Goal: Task Accomplishment & Management: Manage account settings

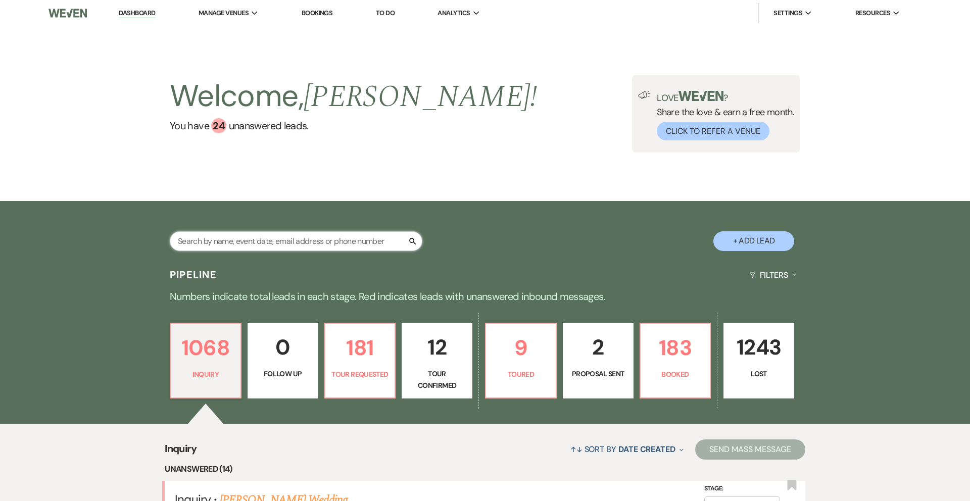
click at [270, 239] on input "text" at bounding box center [296, 241] width 252 height 20
type input "[PERSON_NAME]"
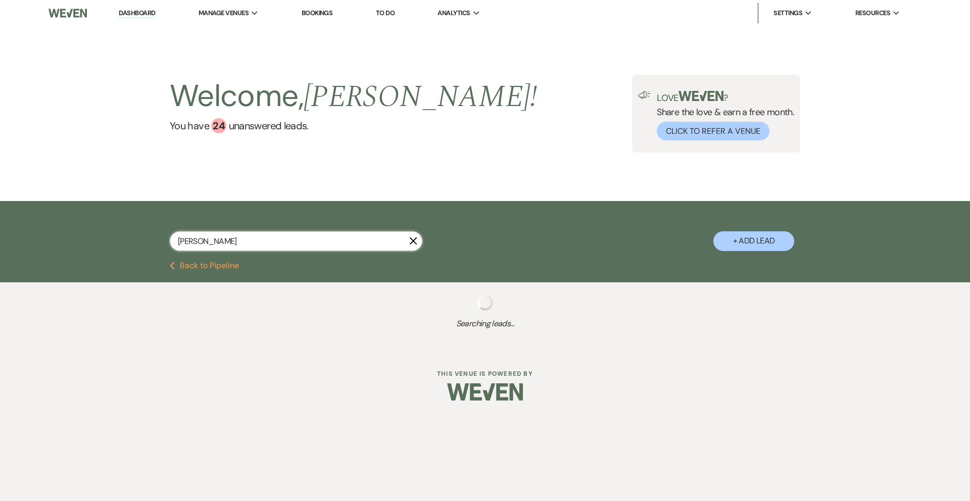
select select "8"
select select "5"
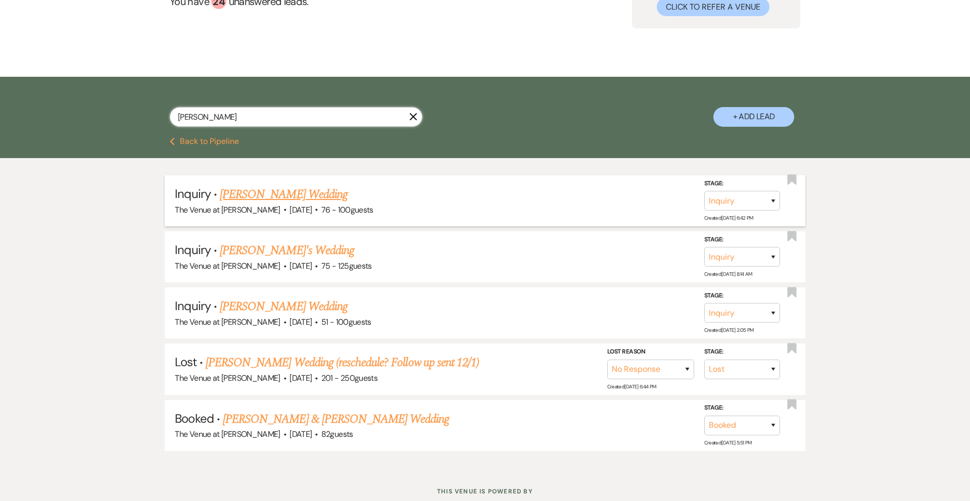
scroll to position [157, 0]
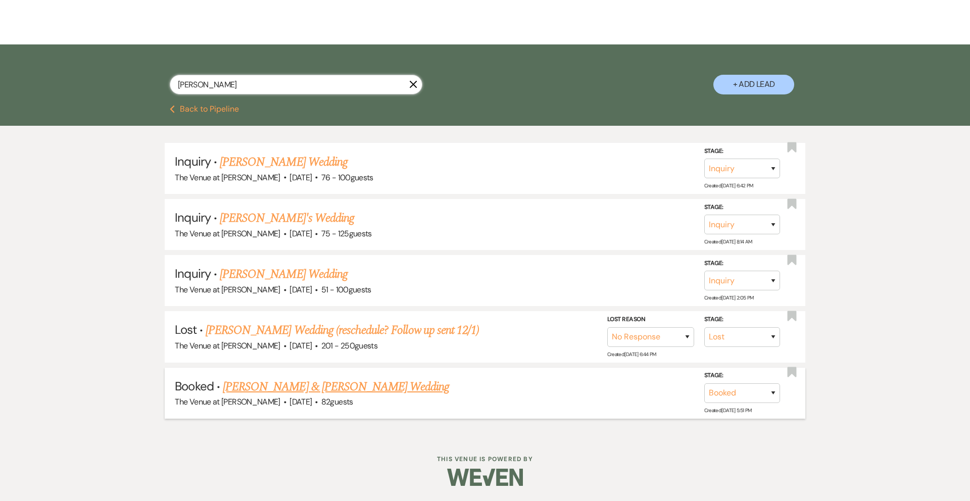
type input "[PERSON_NAME]"
click at [313, 388] on link "[PERSON_NAME] & [PERSON_NAME] Wedding" at bounding box center [336, 387] width 226 height 18
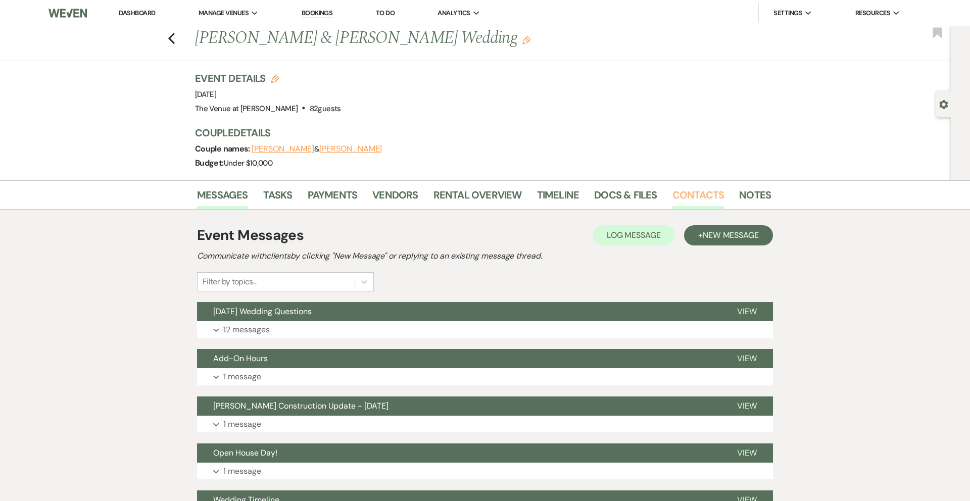
click at [697, 194] on link "Contacts" at bounding box center [698, 198] width 52 height 22
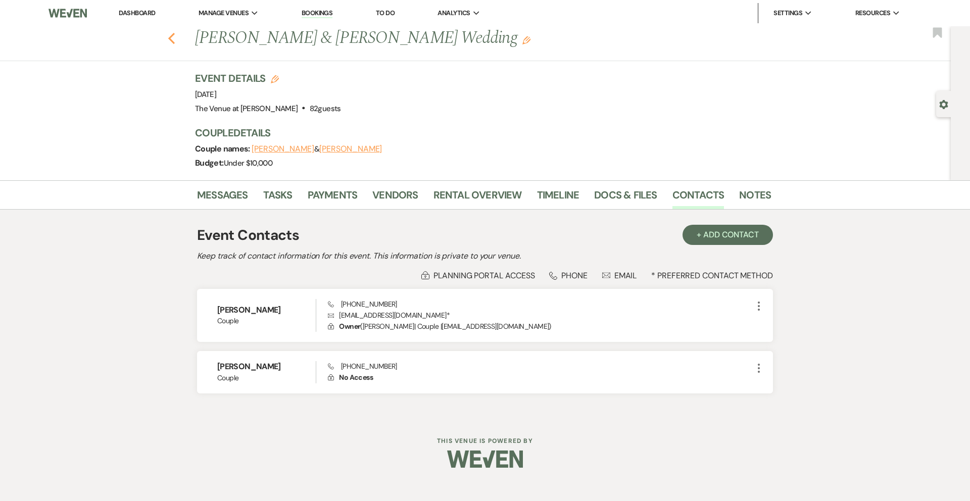
click at [171, 42] on icon "Previous" at bounding box center [172, 38] width 8 height 12
select select "8"
select select "5"
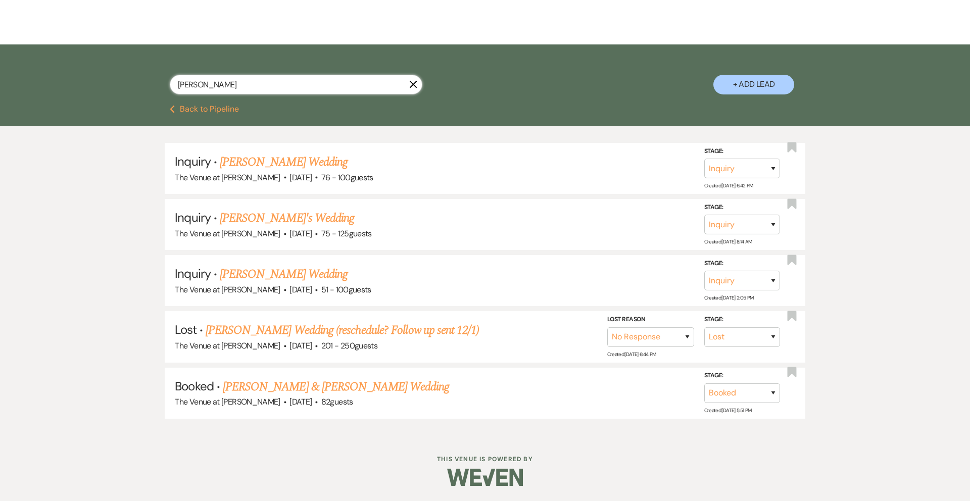
click at [277, 85] on input "[PERSON_NAME]" at bounding box center [296, 85] width 252 height 20
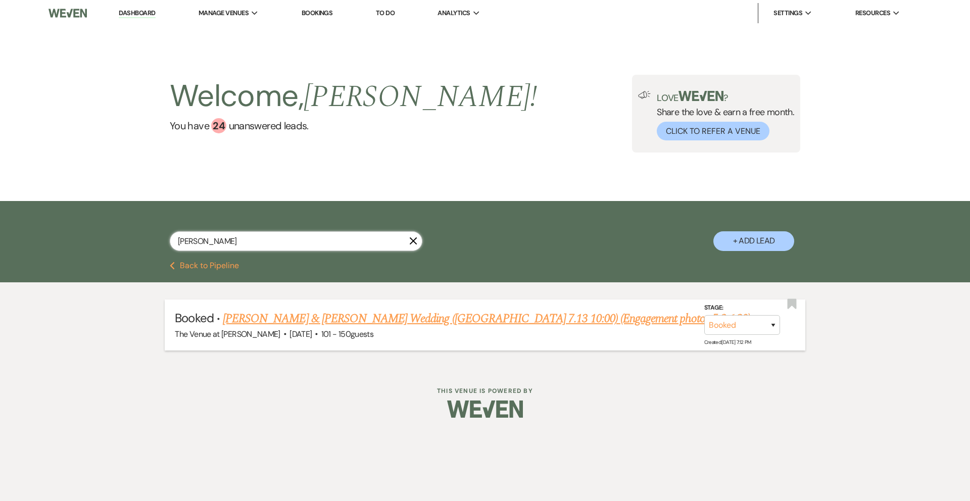
type input "[PERSON_NAME]"
click at [256, 321] on link "[PERSON_NAME] & [PERSON_NAME] Wedding ([GEOGRAPHIC_DATA] 7.13 10:00) (Engagemen…" at bounding box center [486, 319] width 527 height 18
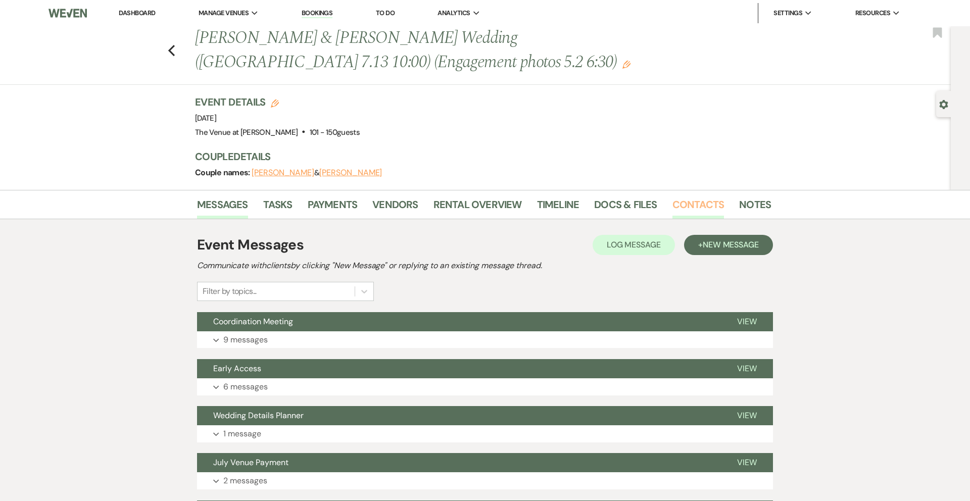
click at [695, 208] on link "Contacts" at bounding box center [698, 207] width 52 height 22
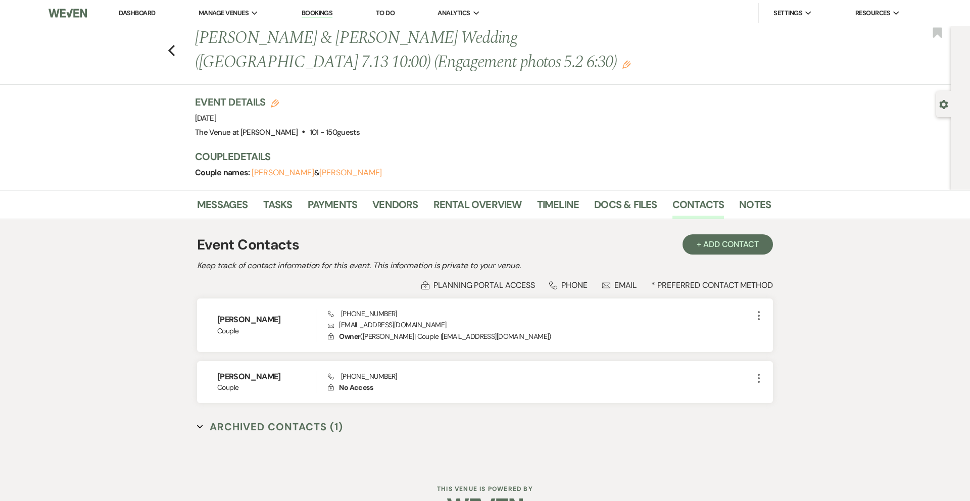
click at [179, 56] on div "Previous [PERSON_NAME] & [PERSON_NAME] Wedding (OH 7.13 10:00) (Engagement phot…" at bounding box center [472, 55] width 955 height 59
click at [169, 46] on icon "Previous" at bounding box center [172, 50] width 8 height 12
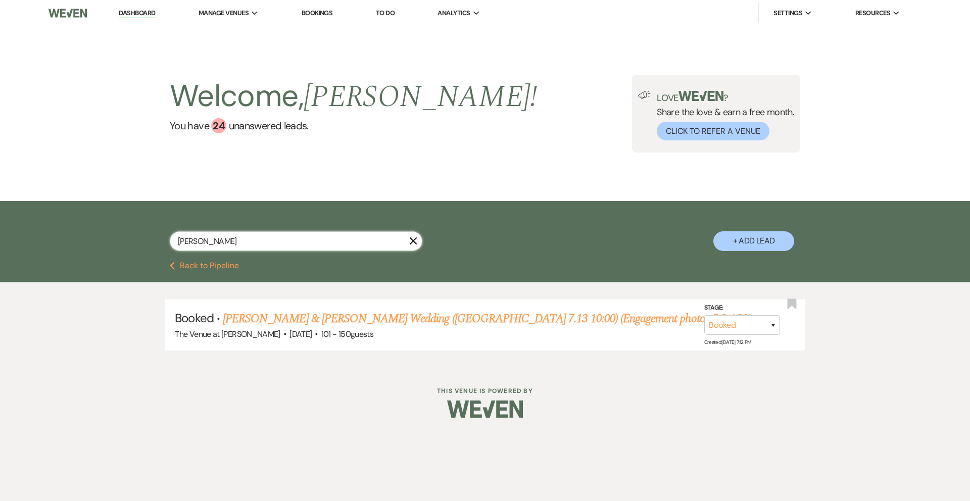
click at [213, 243] on input "[PERSON_NAME]" at bounding box center [296, 241] width 252 height 20
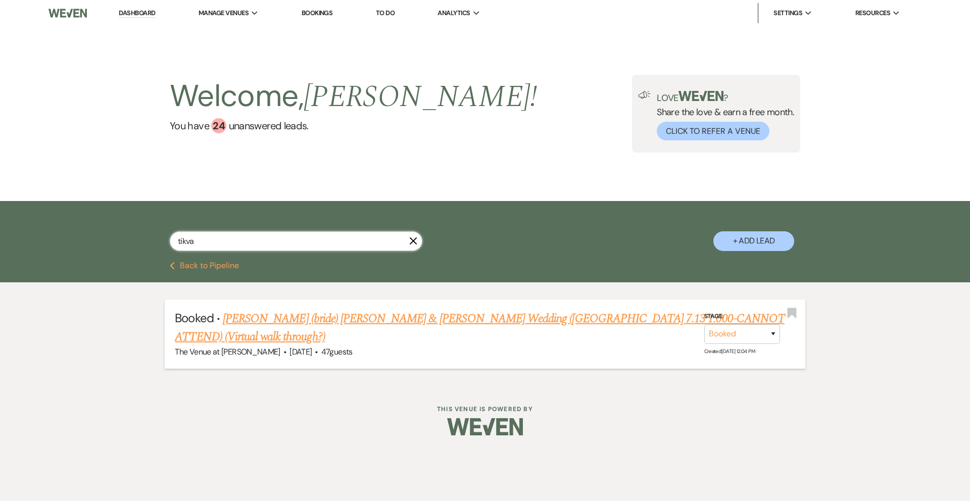
type input "tikva"
click at [276, 321] on link "[PERSON_NAME] (bride) [PERSON_NAME] & [PERSON_NAME] Wedding ([GEOGRAPHIC_DATA] …" at bounding box center [479, 328] width 609 height 36
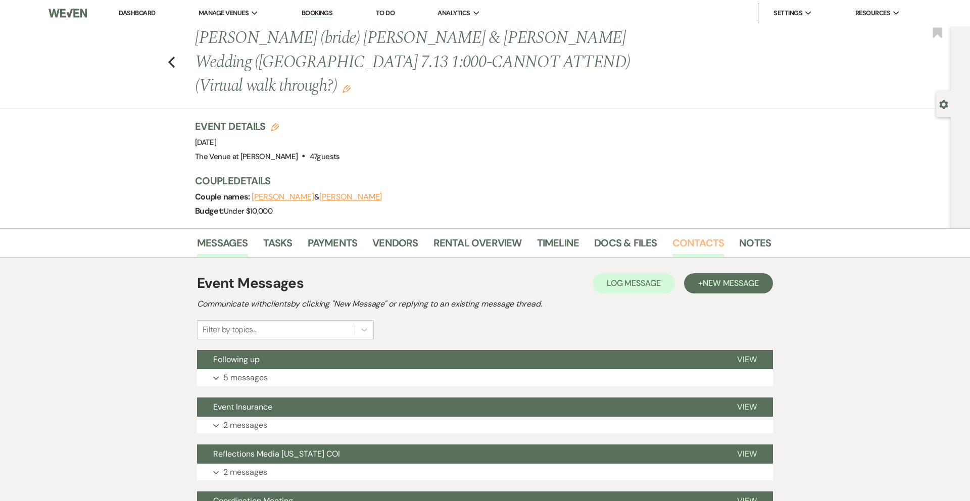
click at [686, 235] on link "Contacts" at bounding box center [698, 246] width 52 height 22
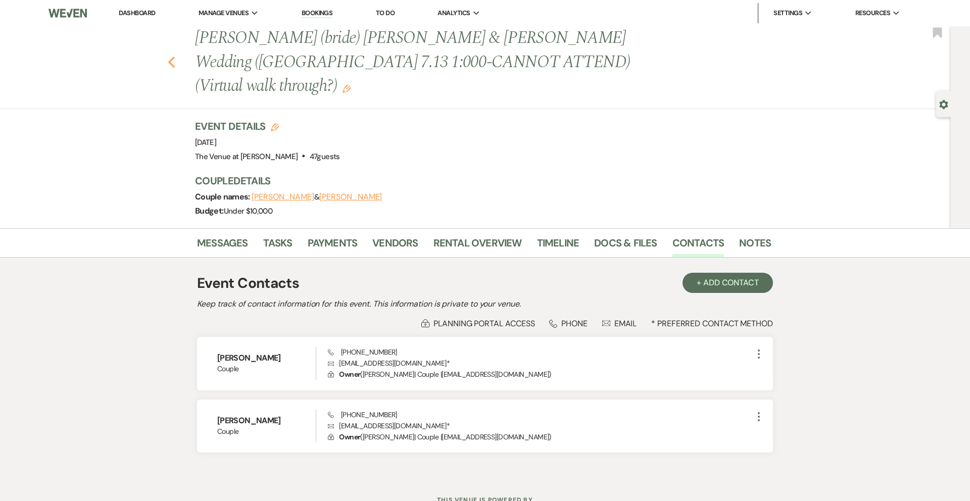
click at [168, 56] on icon "Previous" at bounding box center [172, 62] width 8 height 12
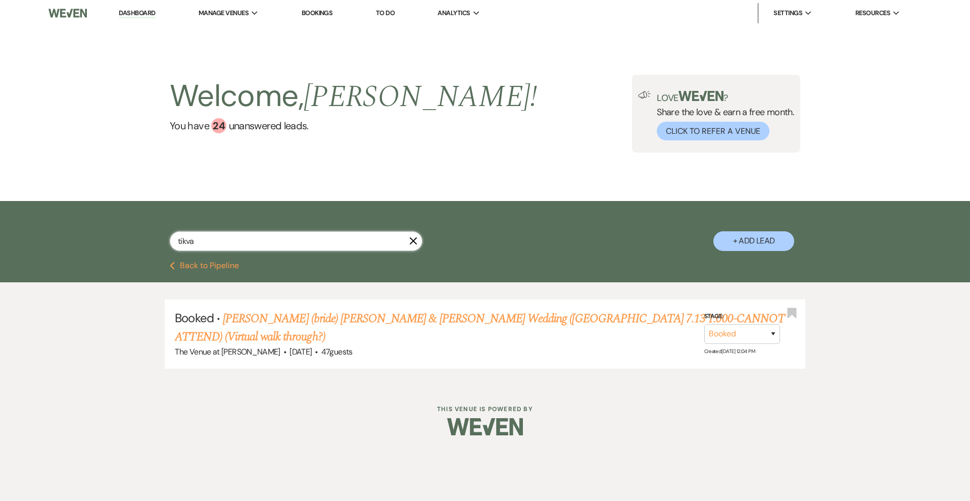
click at [212, 242] on input "tikva" at bounding box center [296, 241] width 252 height 20
type input "kenna"
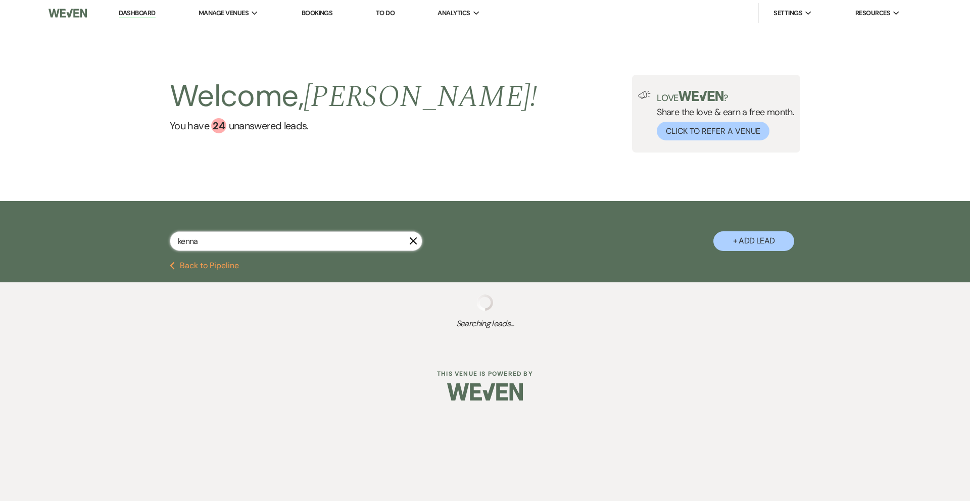
select select "8"
select select "5"
select select "8"
select select "5"
select select "8"
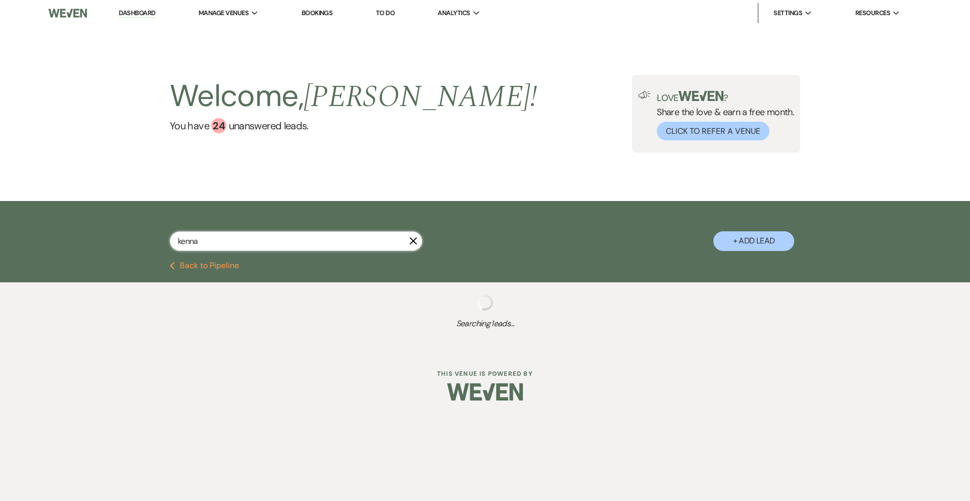
select select "5"
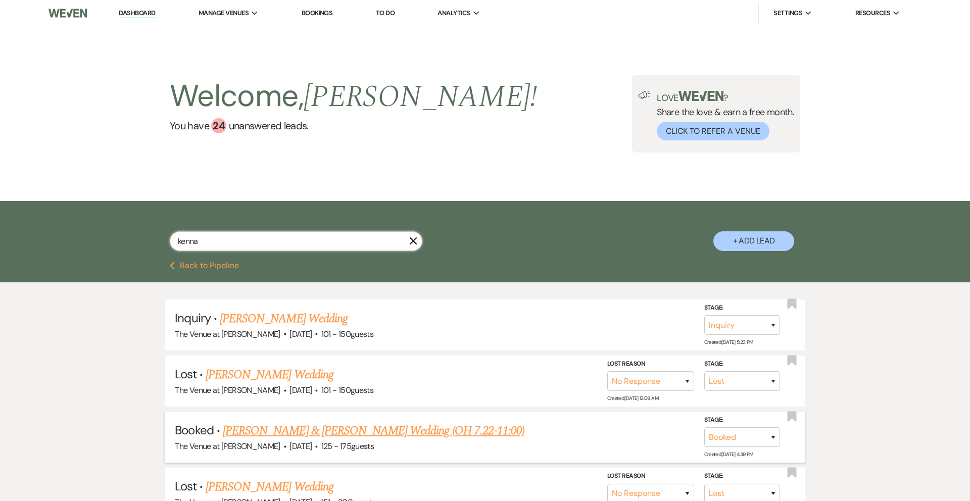
type input "kenna"
click at [273, 429] on link "[PERSON_NAME] & [PERSON_NAME] Wedding (OH 7.22-11:00)" at bounding box center [373, 431] width 301 height 18
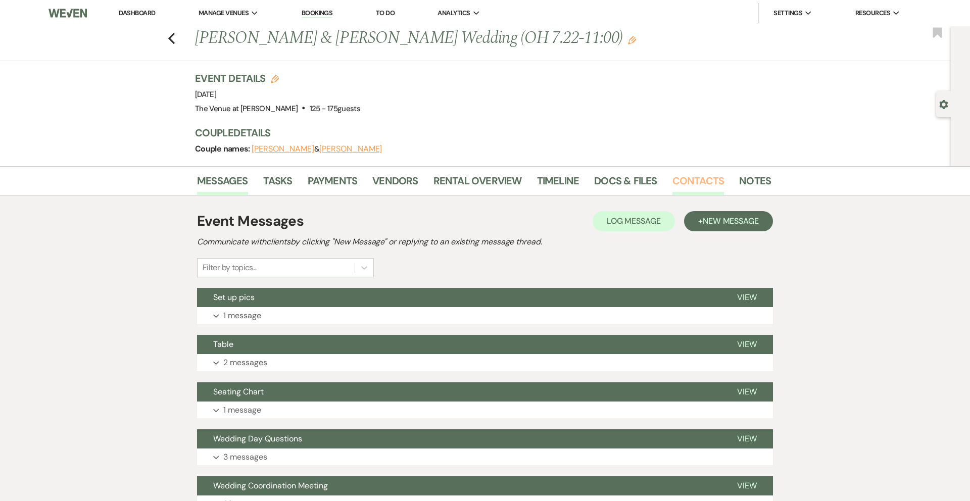
click at [683, 181] on link "Contacts" at bounding box center [698, 184] width 52 height 22
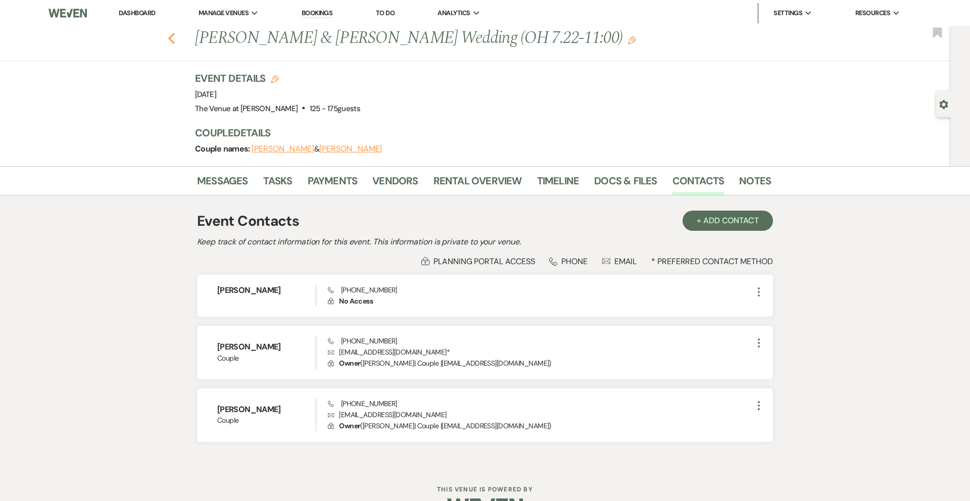
click at [174, 38] on icon "Previous" at bounding box center [172, 38] width 8 height 12
select select "8"
select select "5"
select select "8"
select select "5"
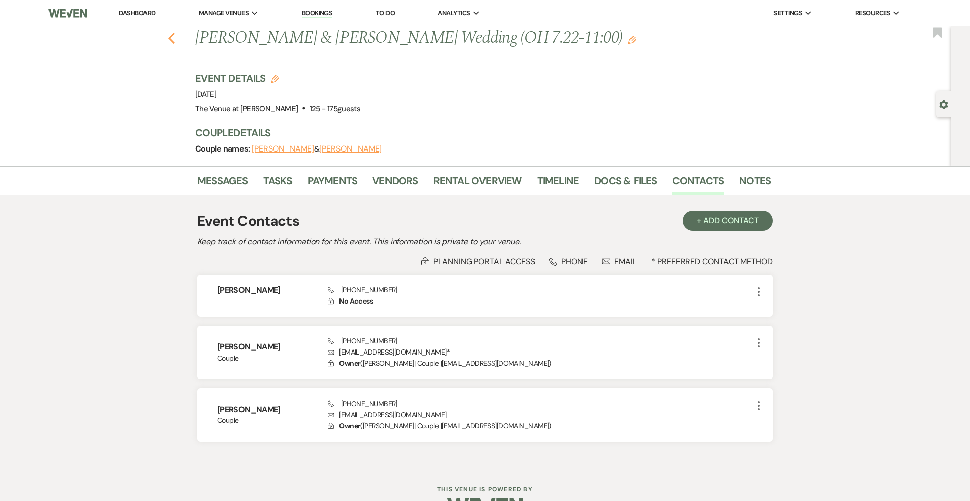
select select "8"
select select "5"
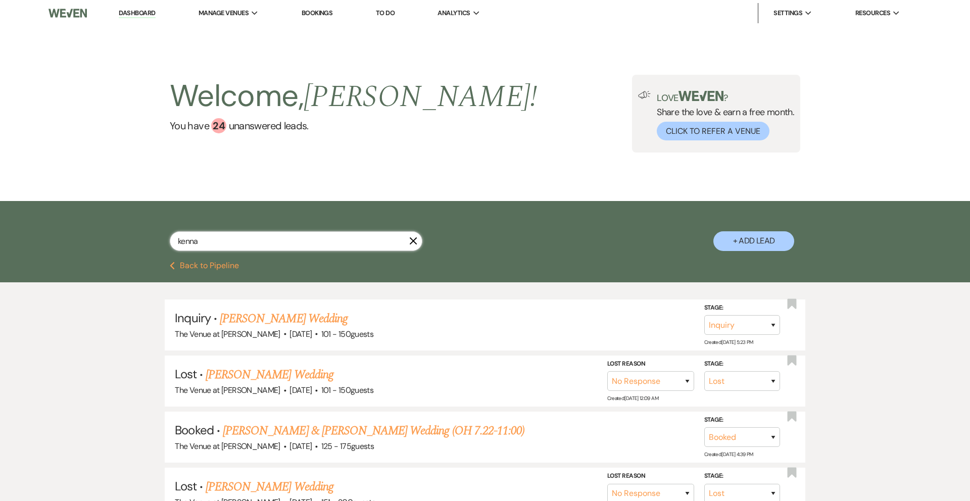
click at [192, 241] on input "kenna" at bounding box center [296, 241] width 252 height 20
type input "aubrianne"
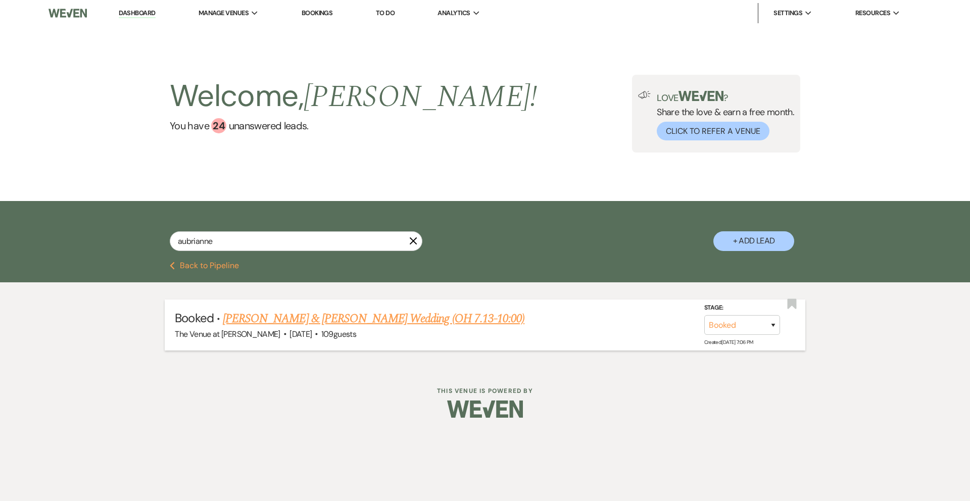
click at [446, 320] on link "[PERSON_NAME] & [PERSON_NAME] Wedding (OH 7.13-10:00)" at bounding box center [373, 319] width 301 height 18
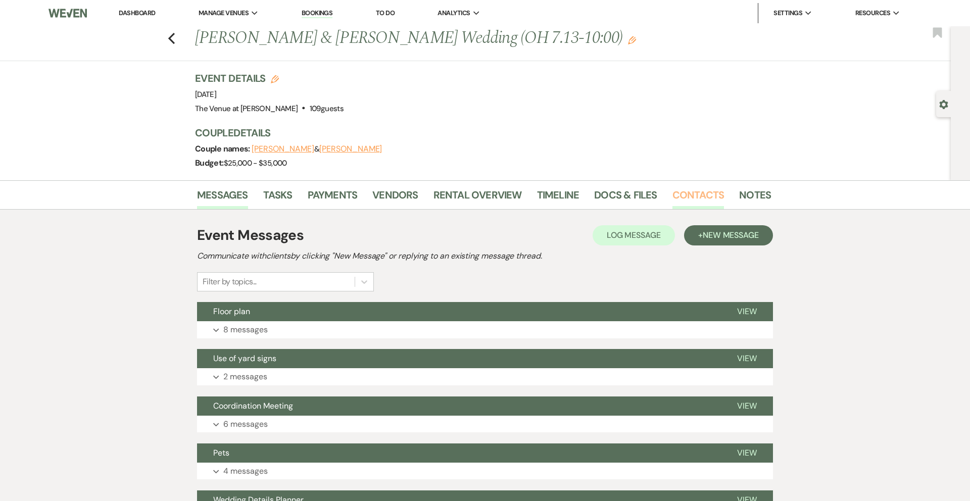
click at [676, 192] on link "Contacts" at bounding box center [698, 198] width 52 height 22
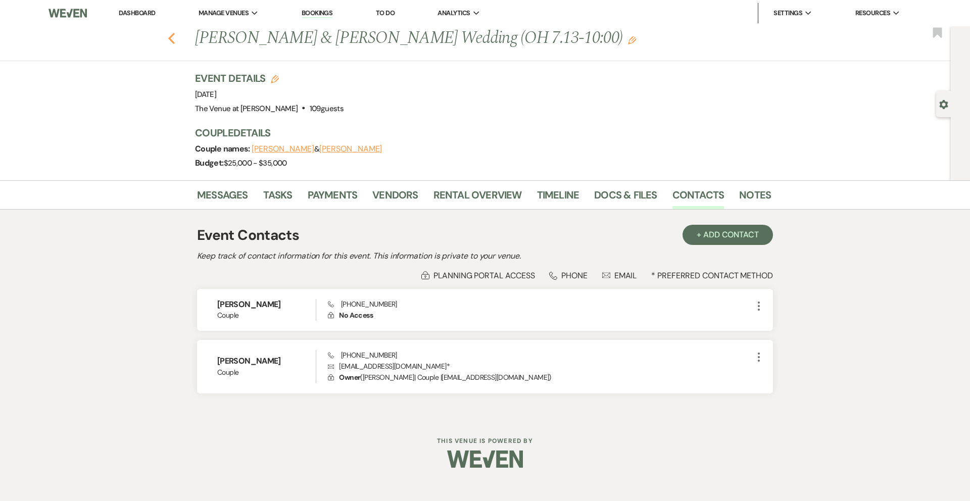
click at [170, 34] on icon "Previous" at bounding box center [172, 38] width 8 height 12
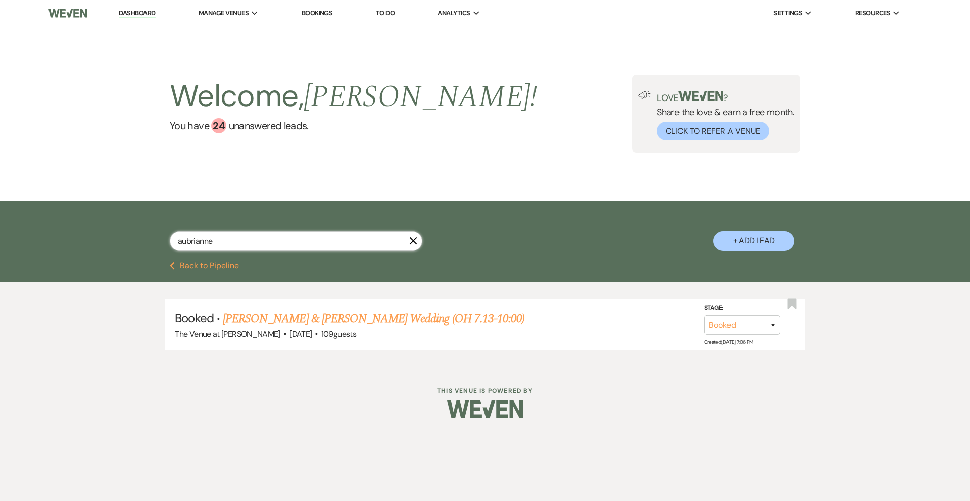
click at [208, 239] on input "aubrianne" at bounding box center [296, 241] width 252 height 20
type input "[PERSON_NAME]"
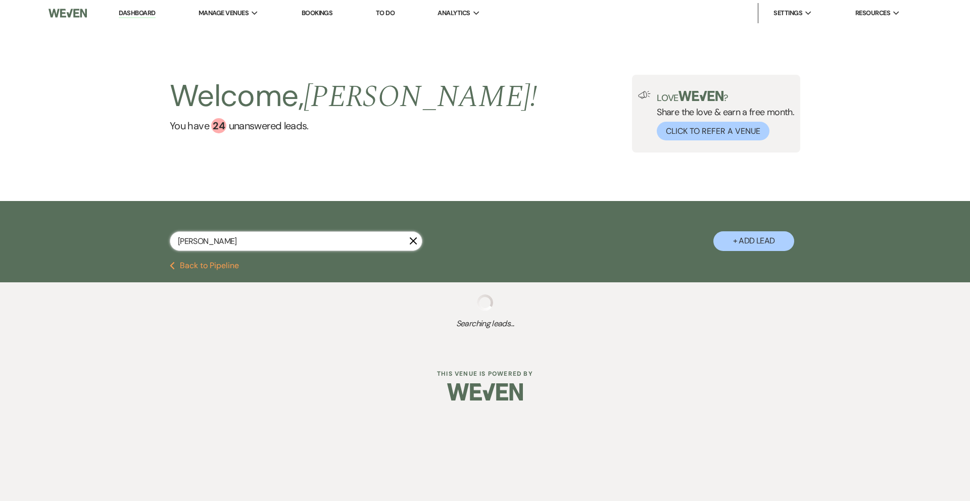
select select "8"
select select "5"
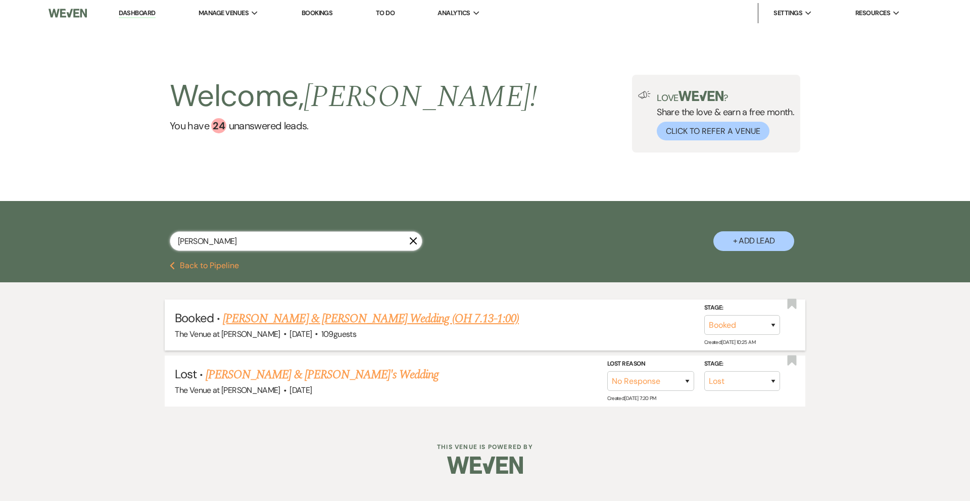
type input "[PERSON_NAME]"
click at [263, 318] on link "[PERSON_NAME] & [PERSON_NAME] Wedding (OH 7.13-1:00)" at bounding box center [371, 319] width 296 height 18
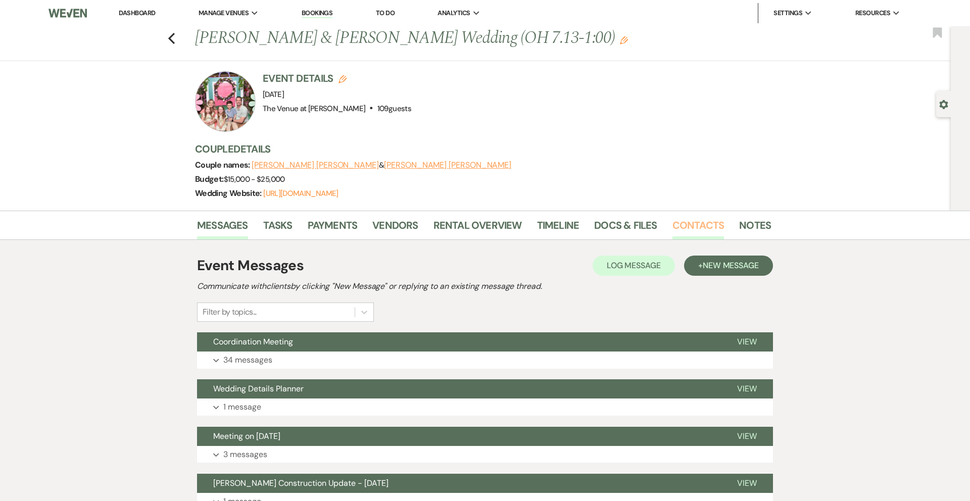
click at [695, 231] on link "Contacts" at bounding box center [698, 228] width 52 height 22
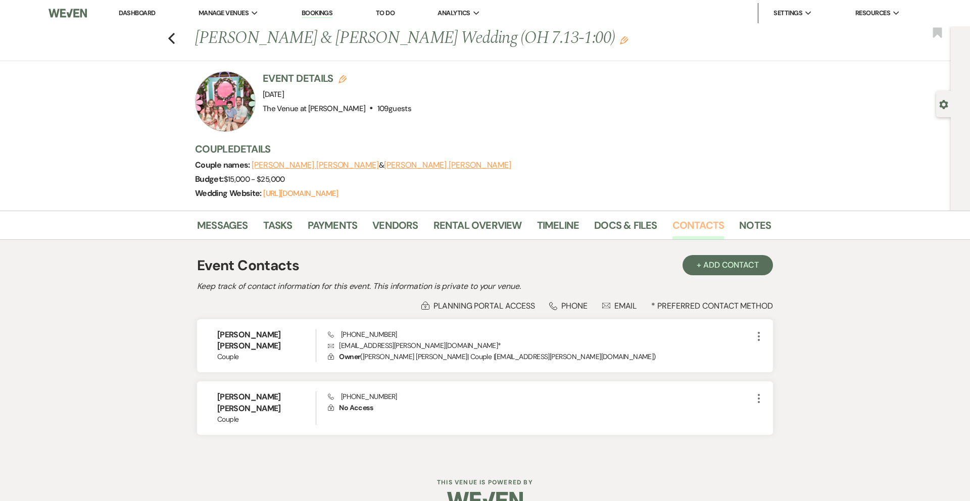
scroll to position [12, 0]
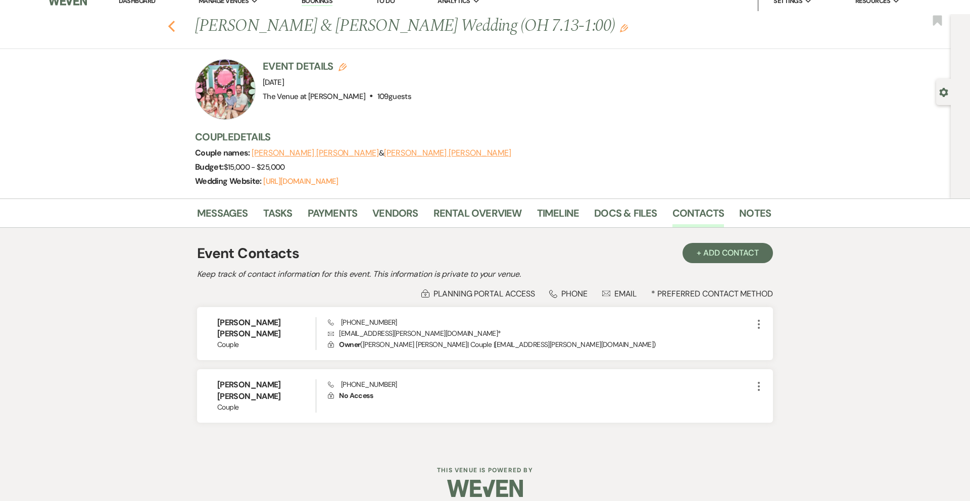
click at [172, 27] on icon "Previous" at bounding box center [172, 26] width 8 height 12
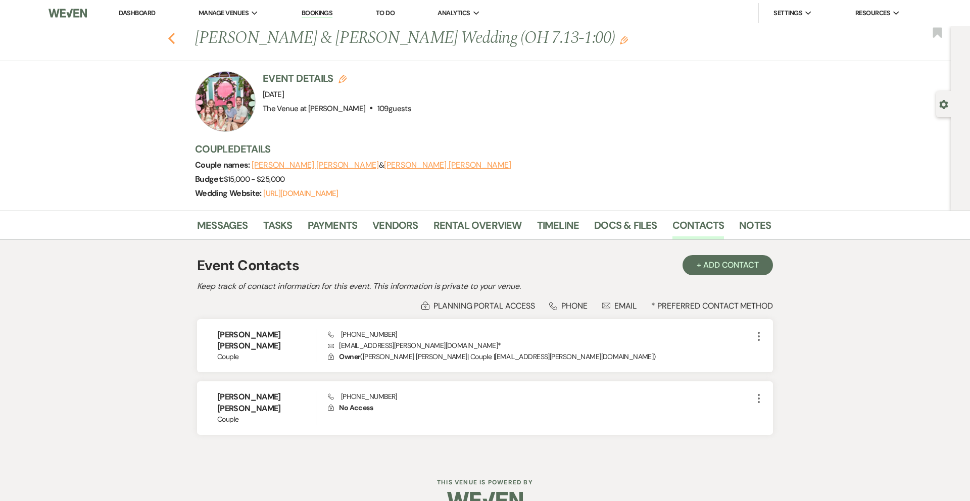
select select "8"
select select "5"
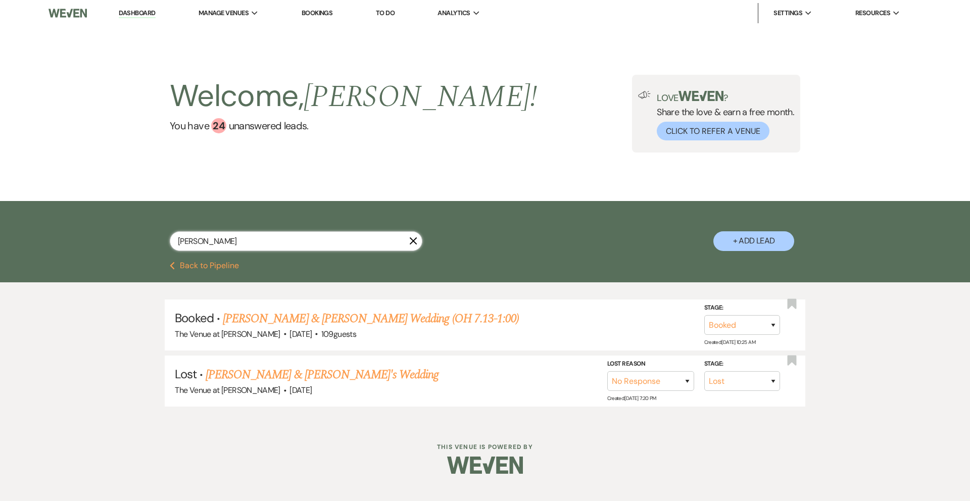
click at [215, 240] on input "[PERSON_NAME]" at bounding box center [296, 241] width 252 height 20
type input "[PERSON_NAME]"
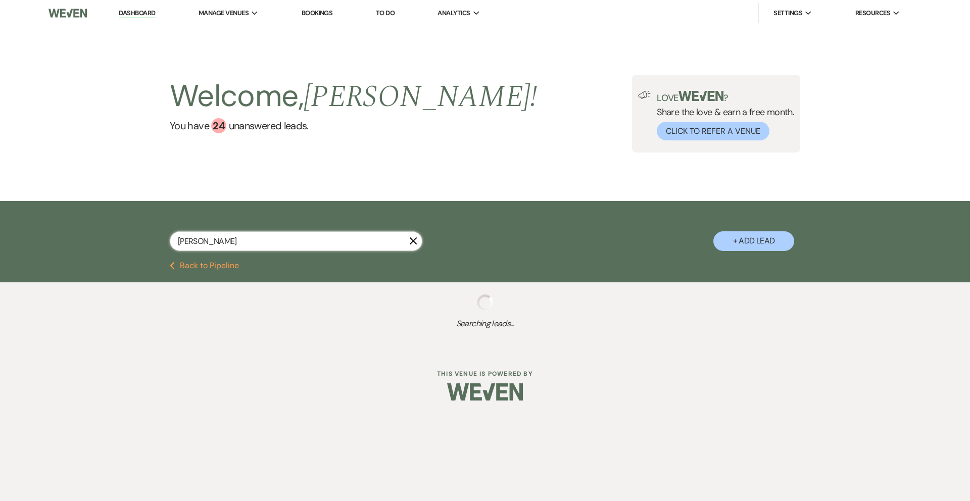
select select "8"
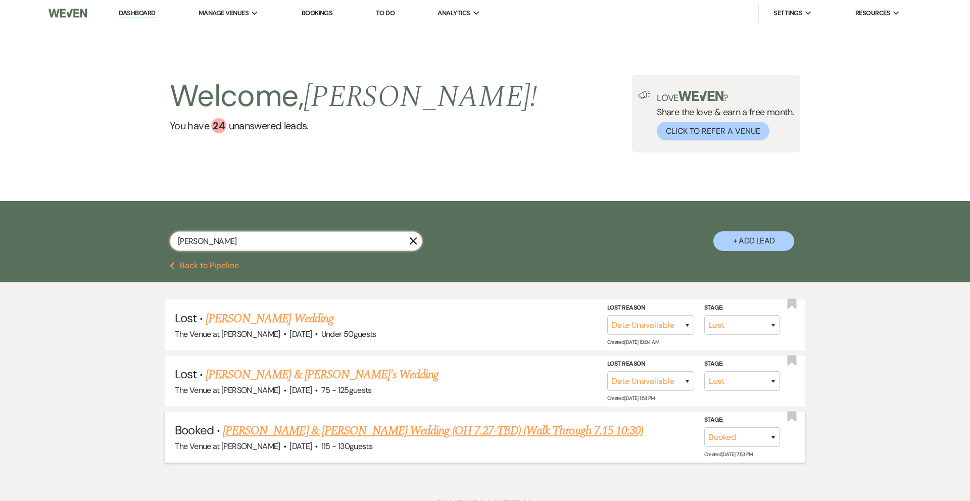
type input "[PERSON_NAME]"
click at [287, 427] on link "[PERSON_NAME] & [PERSON_NAME] Wedding (OH 7.27-TBD) (Walk Through 7.15 10:30)" at bounding box center [433, 431] width 420 height 18
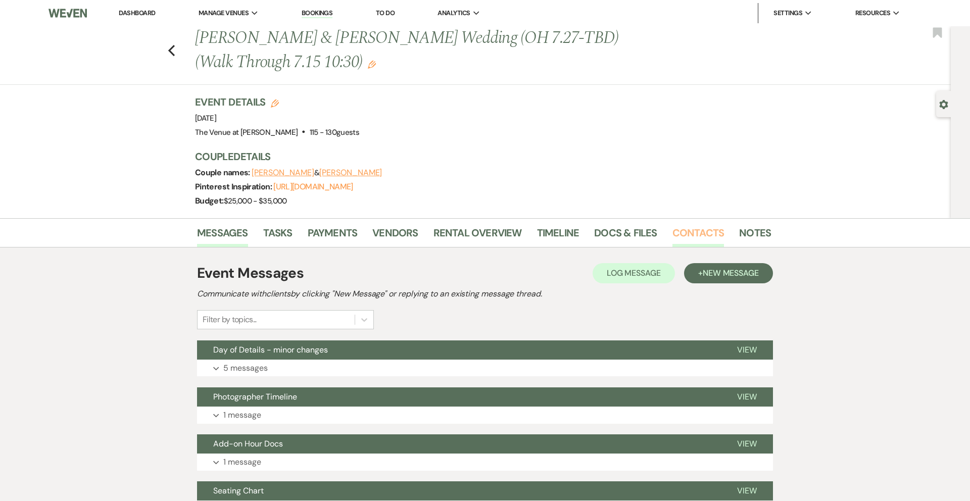
click at [682, 238] on link "Contacts" at bounding box center [698, 236] width 52 height 22
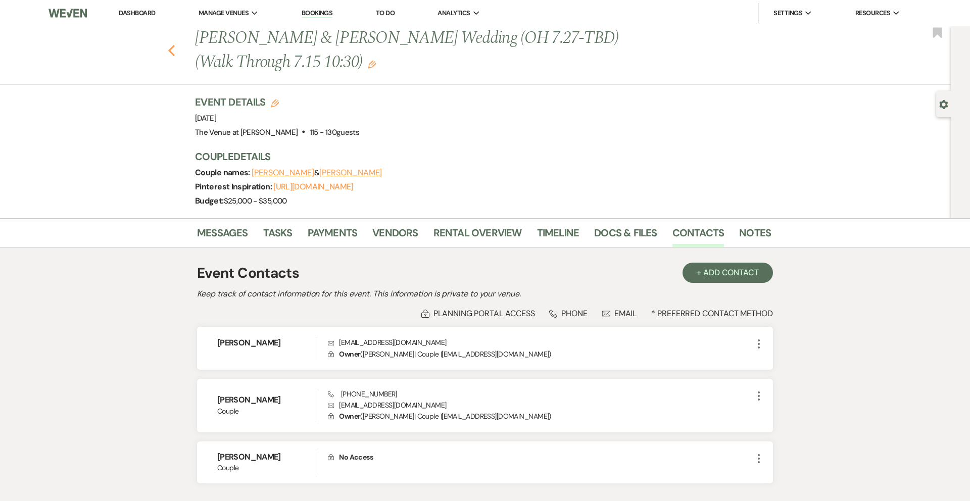
click at [174, 52] on icon "Previous" at bounding box center [172, 50] width 8 height 12
select select "8"
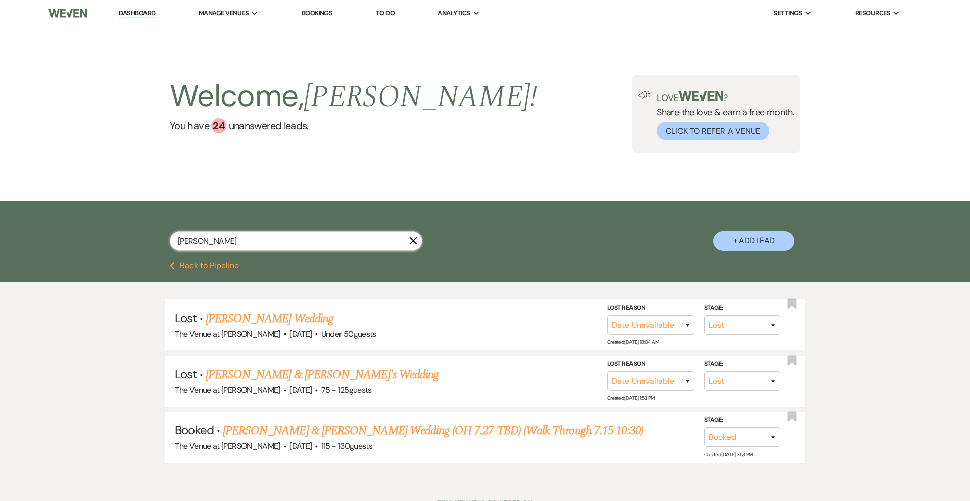
click at [227, 241] on input "[PERSON_NAME]" at bounding box center [296, 241] width 252 height 20
type input "[PERSON_NAME]"
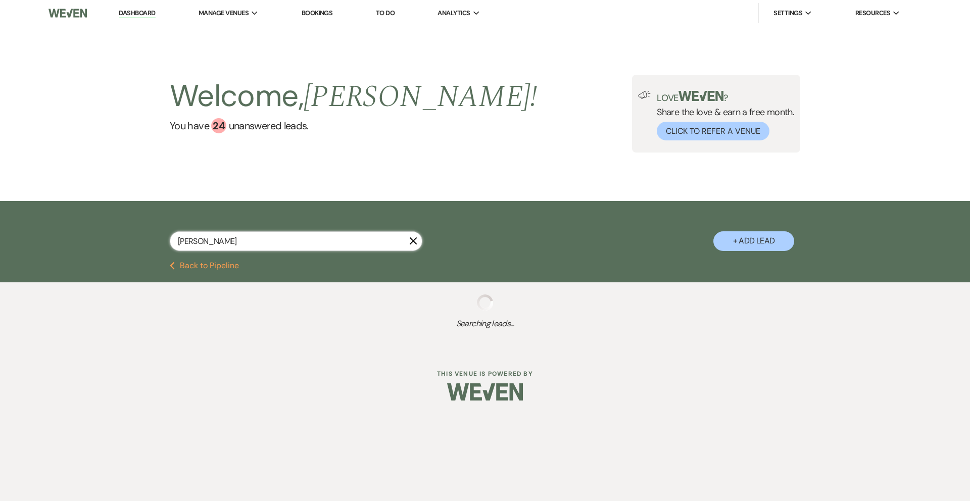
select select "2"
select select "8"
select select "4"
select select "2"
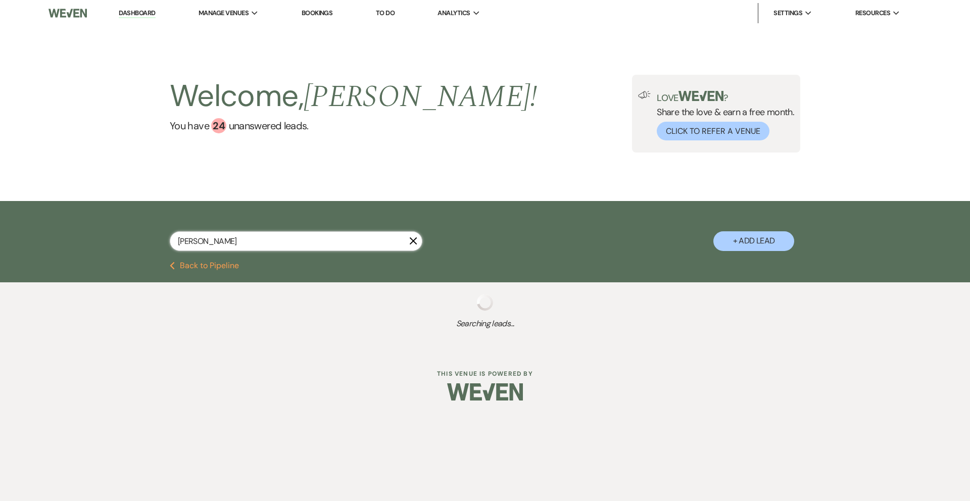
select select "2"
select select "8"
select select "6"
select select "8"
select select "5"
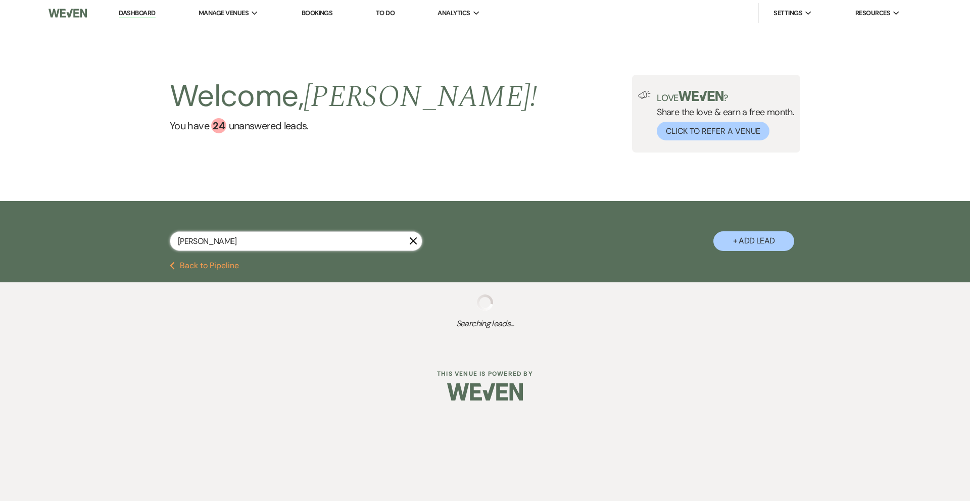
select select "8"
select select "5"
select select "8"
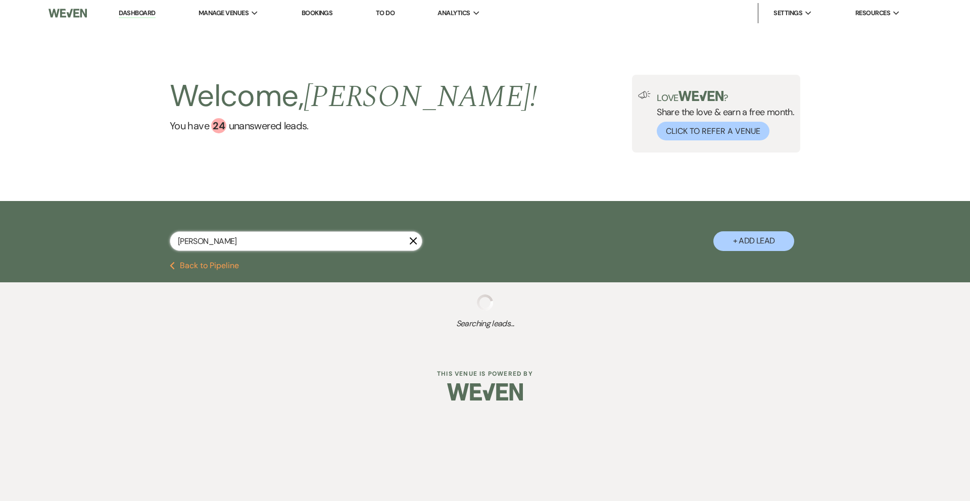
select select "5"
select select "8"
select select "5"
select select "8"
select select "5"
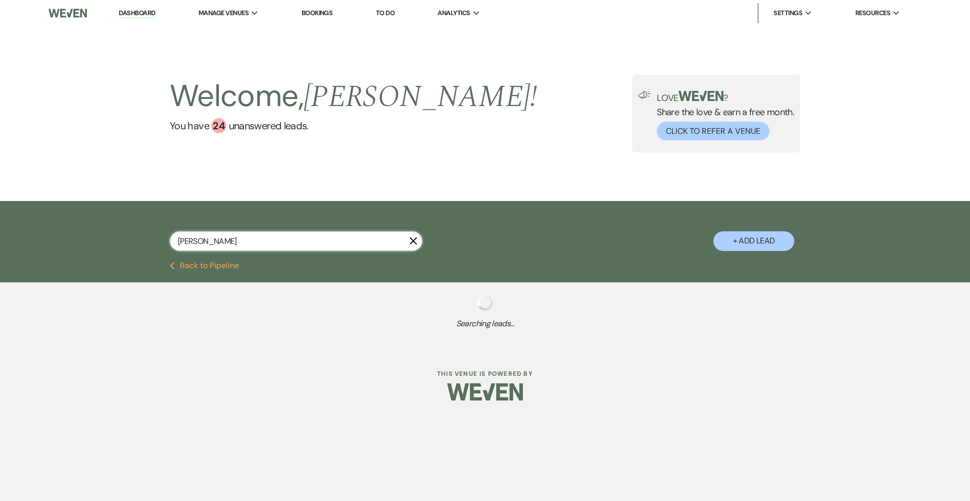
select select "8"
select select "5"
select select "8"
select select "5"
select select "8"
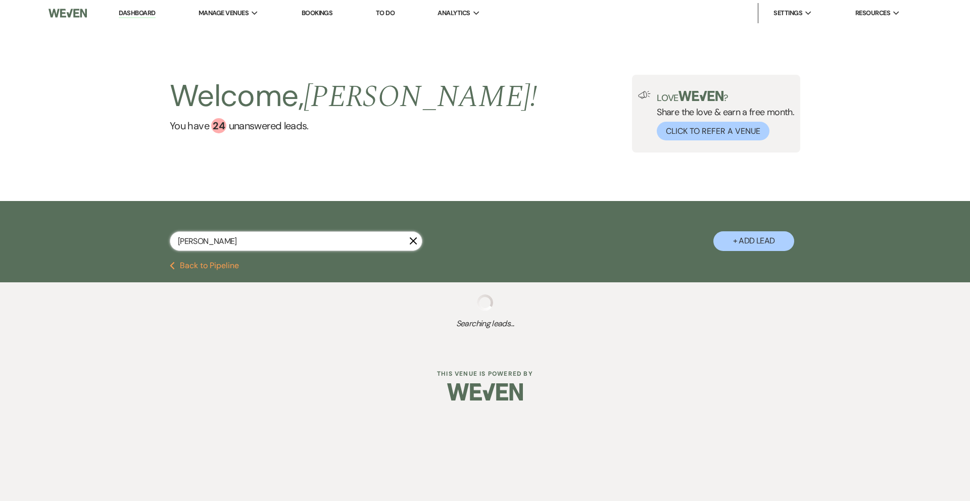
select select "5"
select select "8"
select select "11"
select select "8"
select select "4"
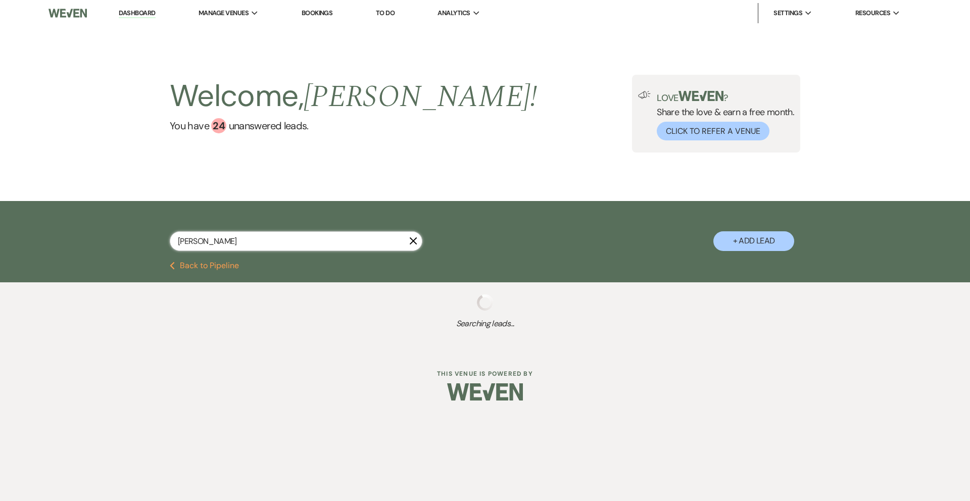
select select "8"
select select "5"
select select "8"
select select "6"
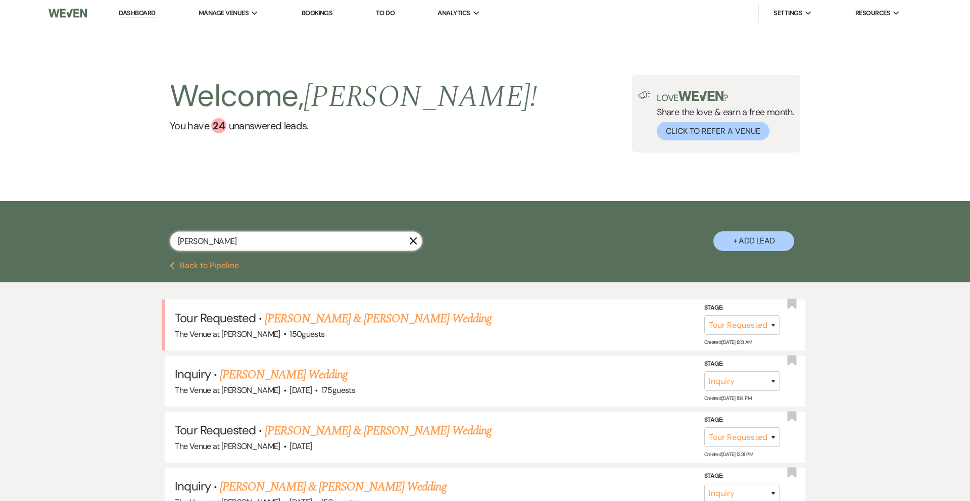
click at [199, 242] on input "[PERSON_NAME]" at bounding box center [296, 241] width 252 height 20
type input "welsh"
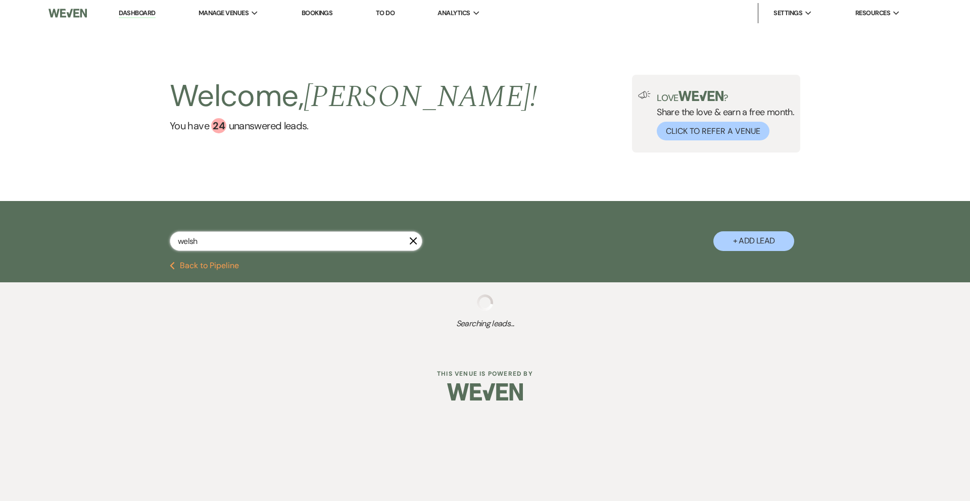
select select "8"
select select "4"
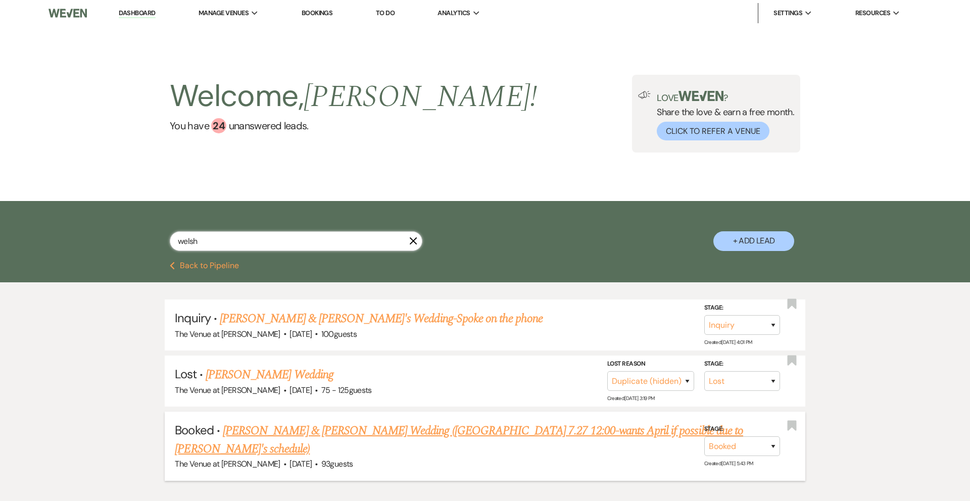
type input "welsh"
click at [283, 428] on link "[PERSON_NAME] & [PERSON_NAME] Wedding ([GEOGRAPHIC_DATA] 7.27 12:00-wants April…" at bounding box center [459, 440] width 568 height 36
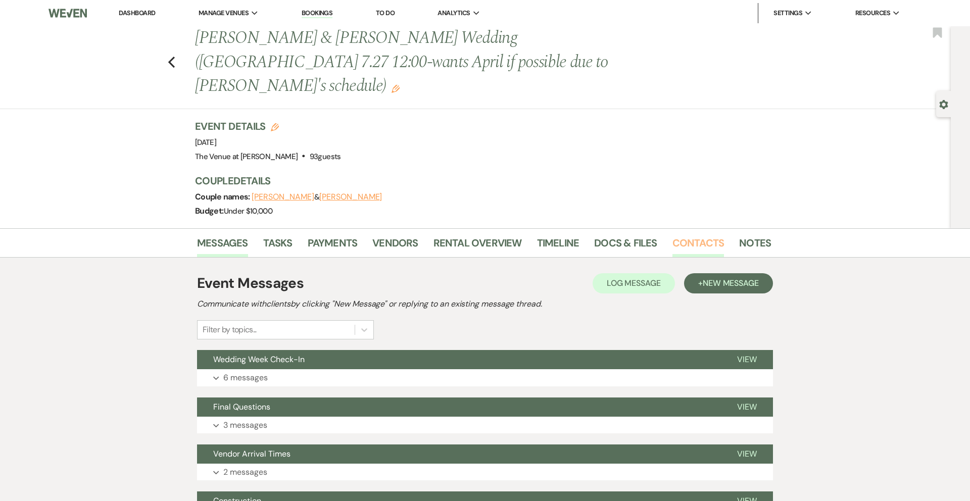
click at [686, 235] on link "Contacts" at bounding box center [698, 246] width 52 height 22
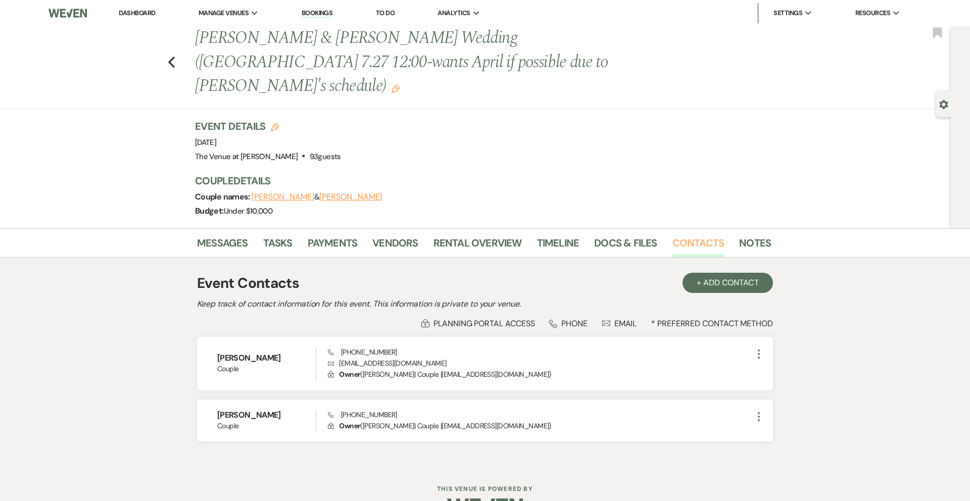
scroll to position [6, 0]
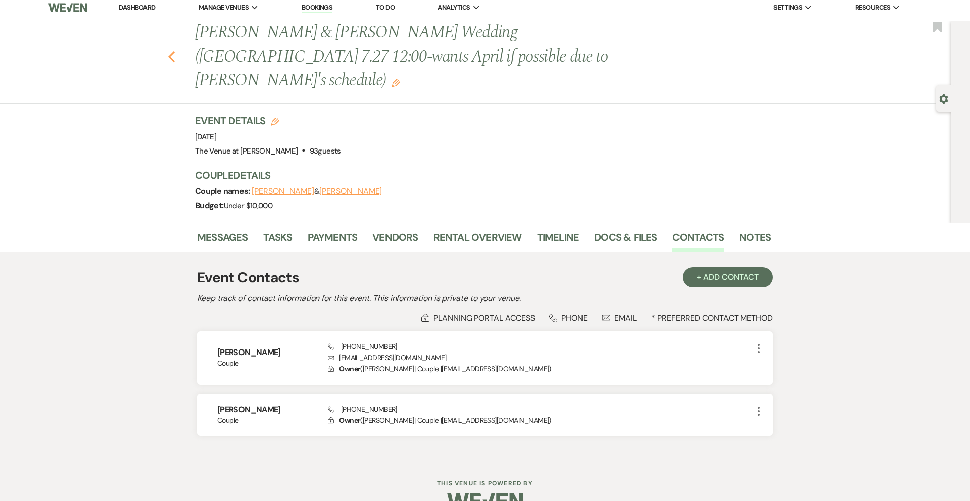
click at [174, 50] on icon "Previous" at bounding box center [172, 56] width 8 height 12
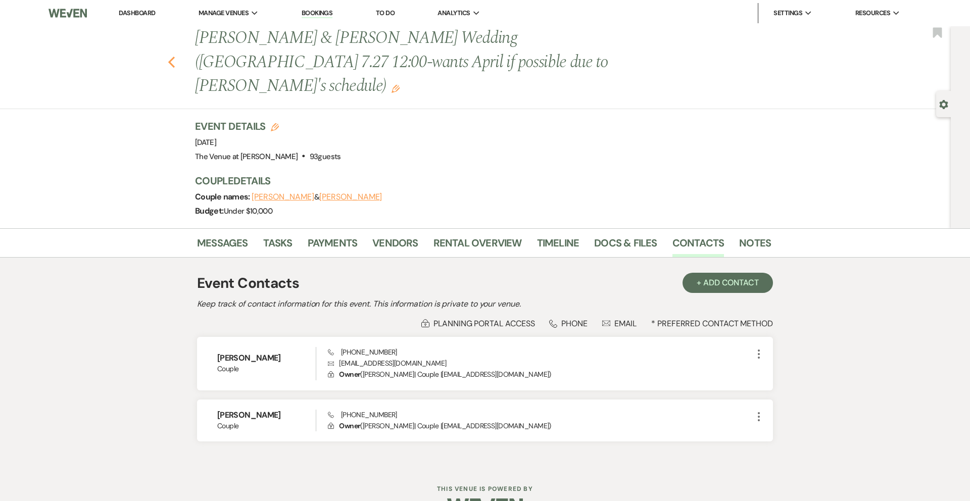
select select "8"
select select "4"
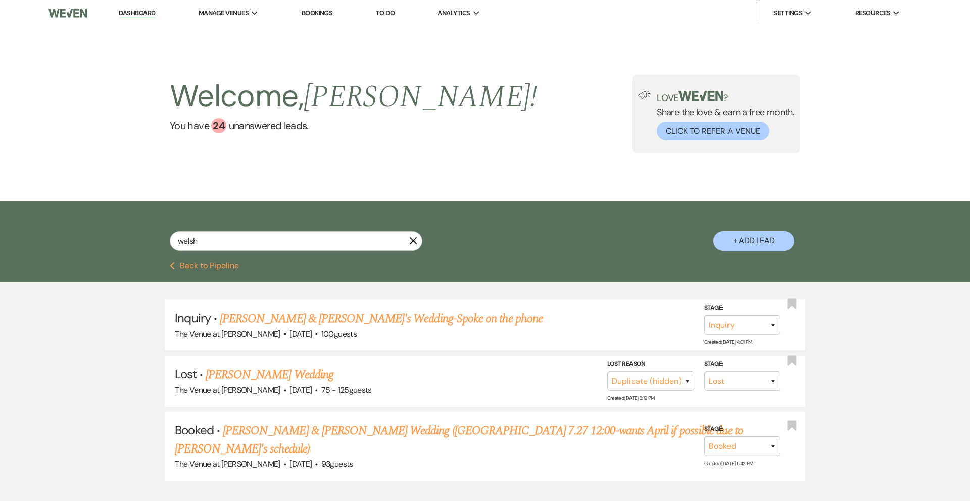
click at [274, 224] on div "welsh X + Add Lead" at bounding box center [484, 232] width 727 height 53
click at [273, 238] on input "welsh" at bounding box center [296, 241] width 252 height 20
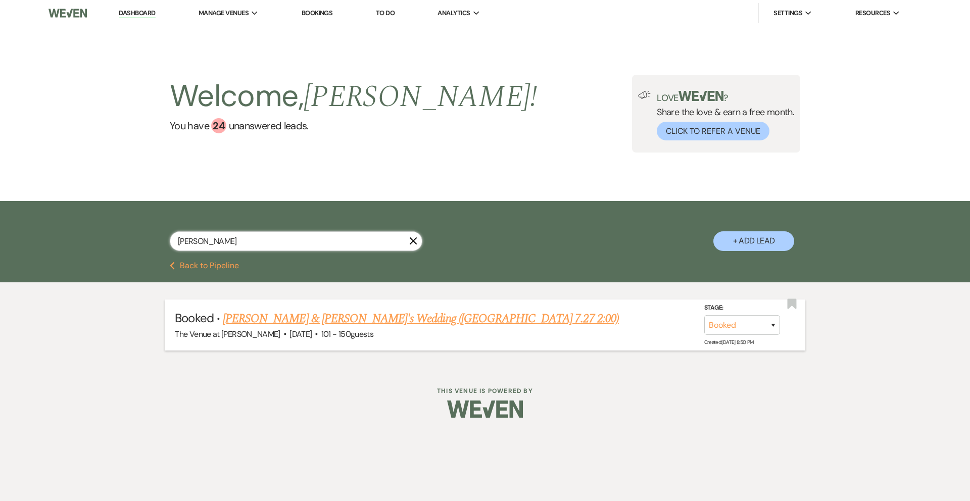
type input "[PERSON_NAME]"
click at [345, 317] on link "[PERSON_NAME] & [PERSON_NAME]'s Wedding ([GEOGRAPHIC_DATA] 7.27 2:00)" at bounding box center [421, 319] width 396 height 18
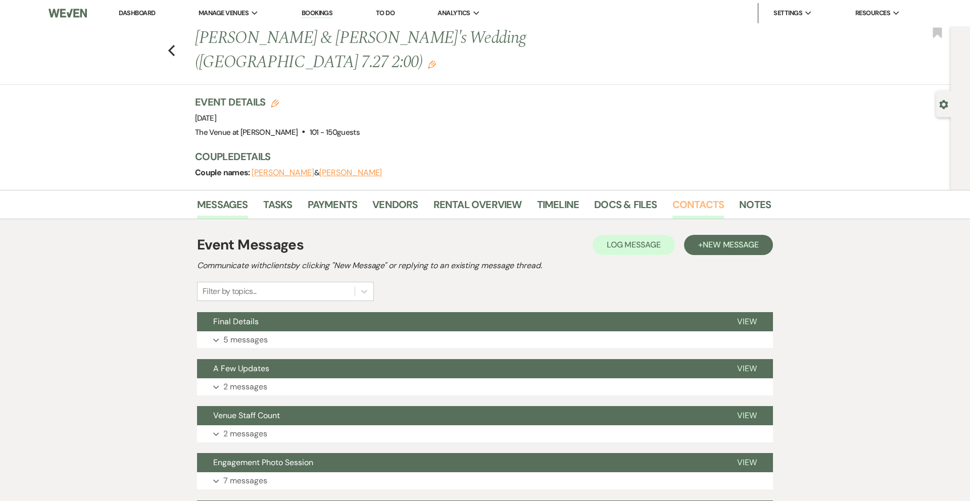
click at [679, 196] on link "Contacts" at bounding box center [698, 207] width 52 height 22
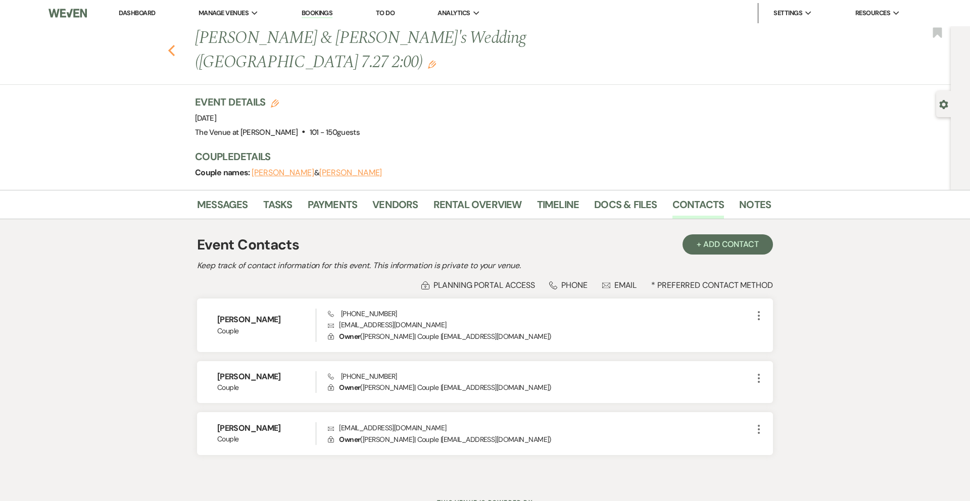
click at [173, 44] on icon "Previous" at bounding box center [172, 50] width 8 height 12
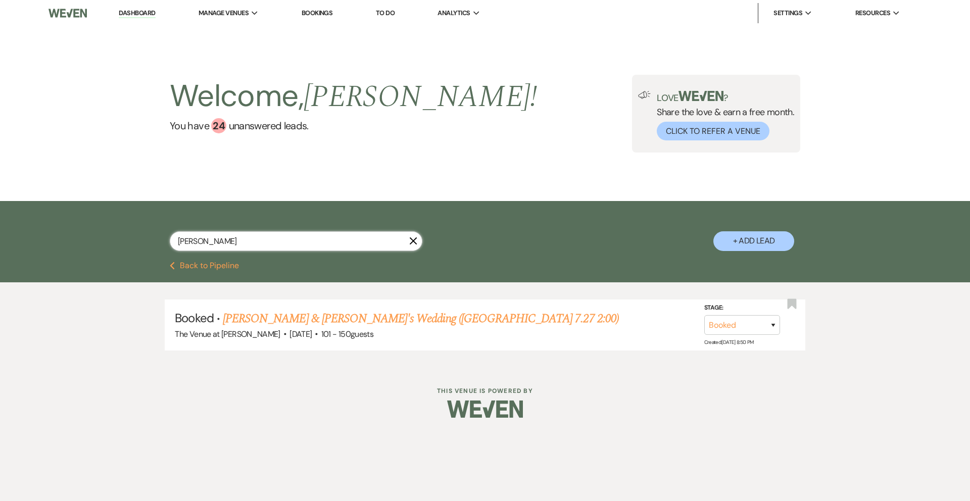
click at [205, 240] on input "[PERSON_NAME]" at bounding box center [296, 241] width 252 height 20
type input "jordyn"
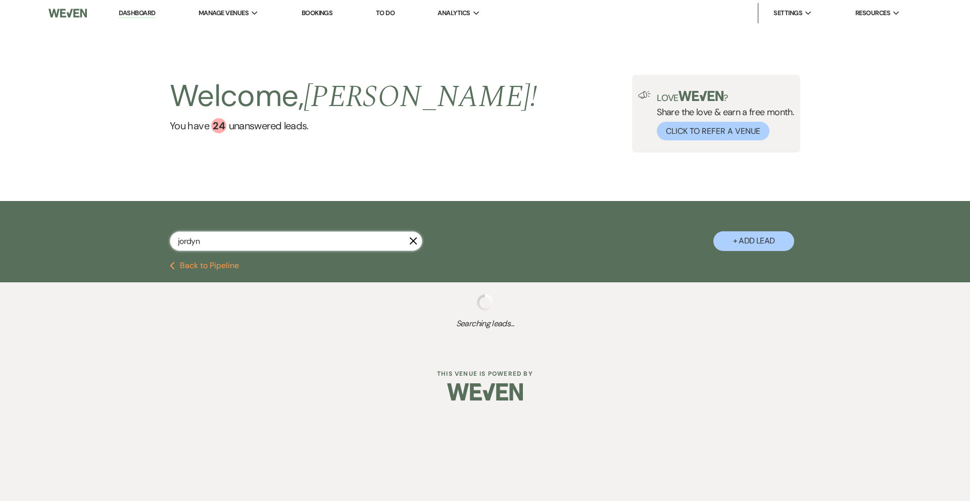
select select "8"
select select "5"
select select "8"
select select "4"
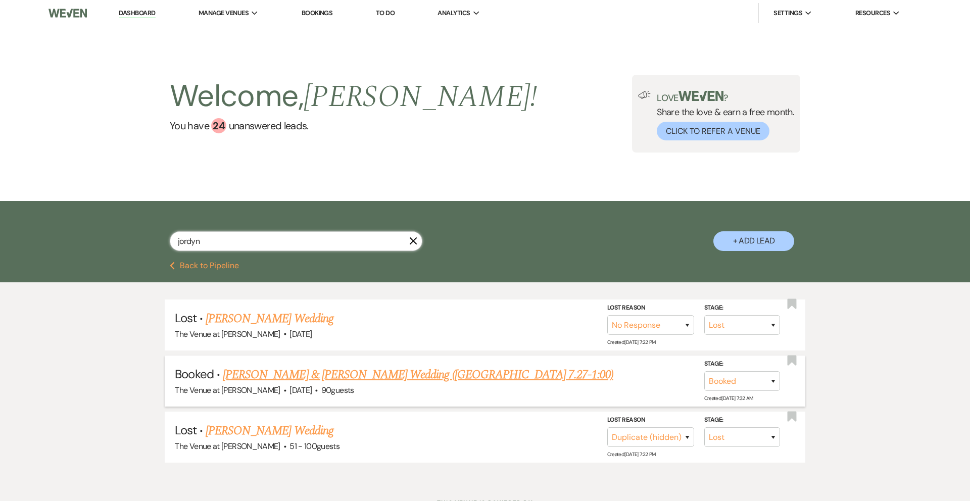
type input "jordyn"
click at [272, 367] on link "[PERSON_NAME] & [PERSON_NAME] Wedding ([GEOGRAPHIC_DATA] 7.27-1:00)" at bounding box center [418, 375] width 390 height 18
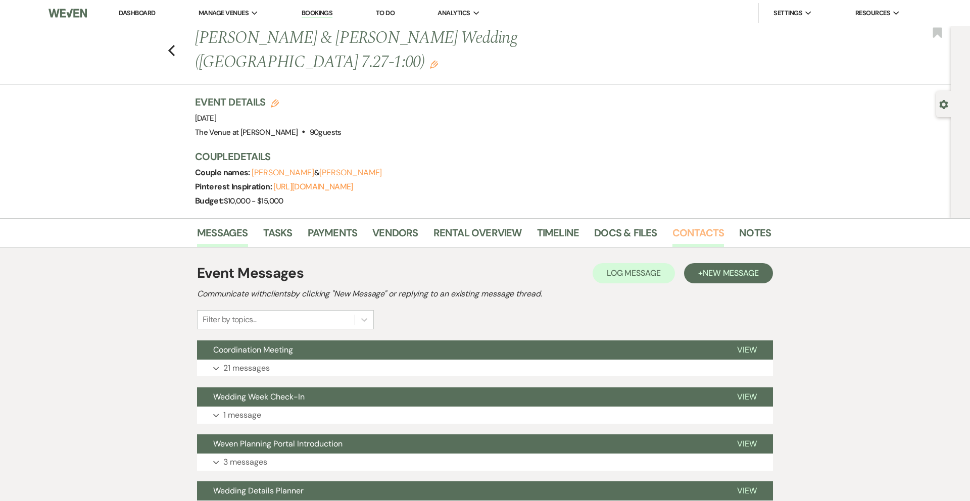
click at [683, 225] on link "Contacts" at bounding box center [698, 236] width 52 height 22
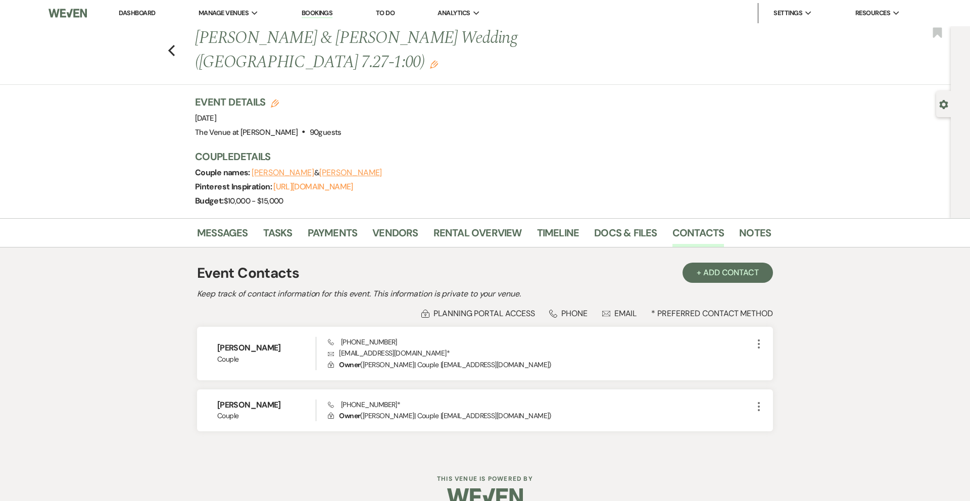
click at [172, 46] on div "Previous [PERSON_NAME] & [PERSON_NAME] Wedding (OH 7.27-1:00) Edit Bookmark" at bounding box center [472, 55] width 955 height 59
click at [172, 45] on use "button" at bounding box center [171, 50] width 7 height 11
select select "8"
select select "5"
select select "8"
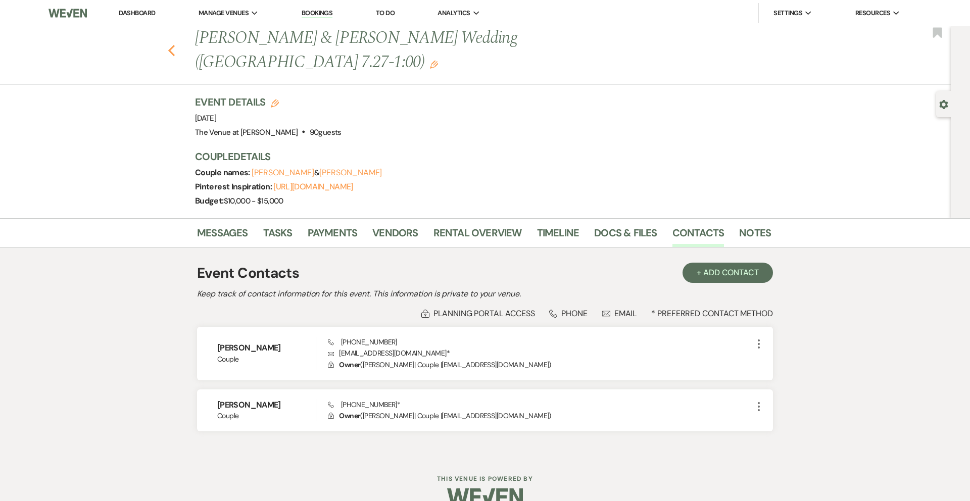
select select "4"
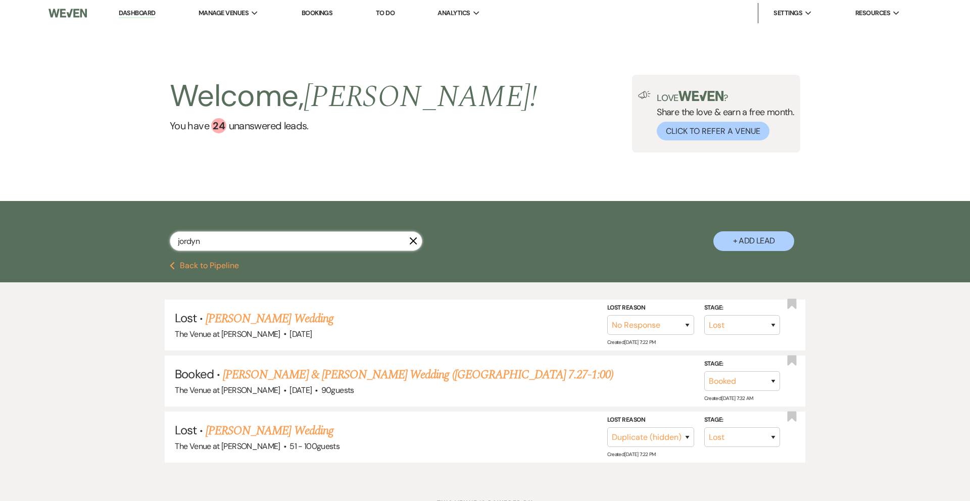
click at [198, 237] on input "jordyn" at bounding box center [296, 241] width 252 height 20
type input "jillian"
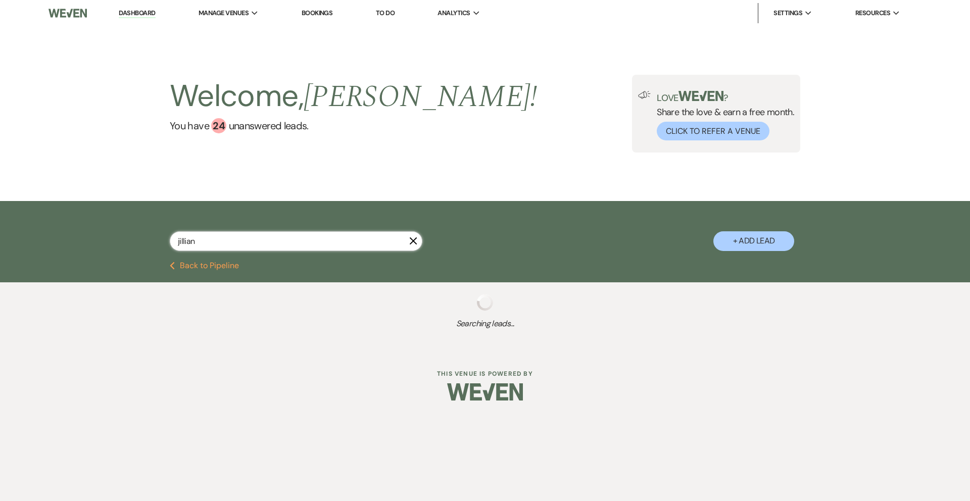
select select "8"
select select "1"
select select "2"
select select "8"
select select "5"
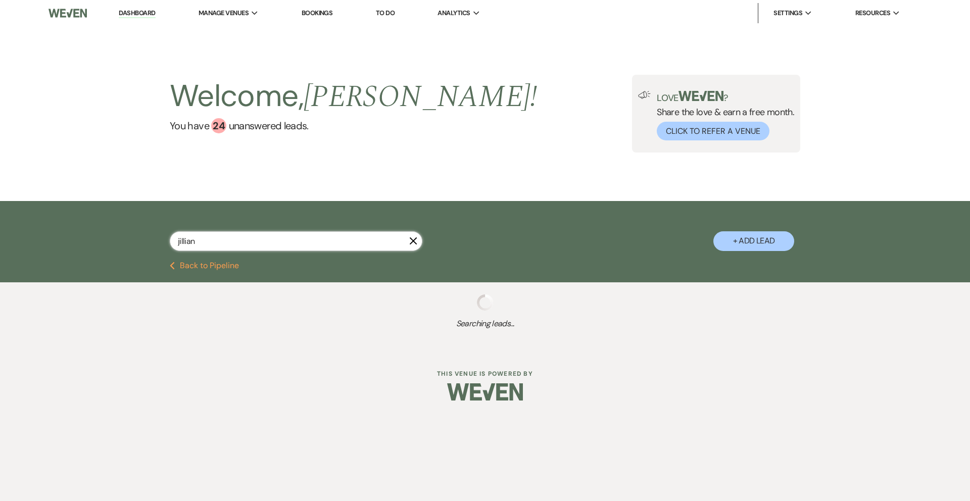
select select "8"
select select "4"
select select "8"
select select "5"
select select "8"
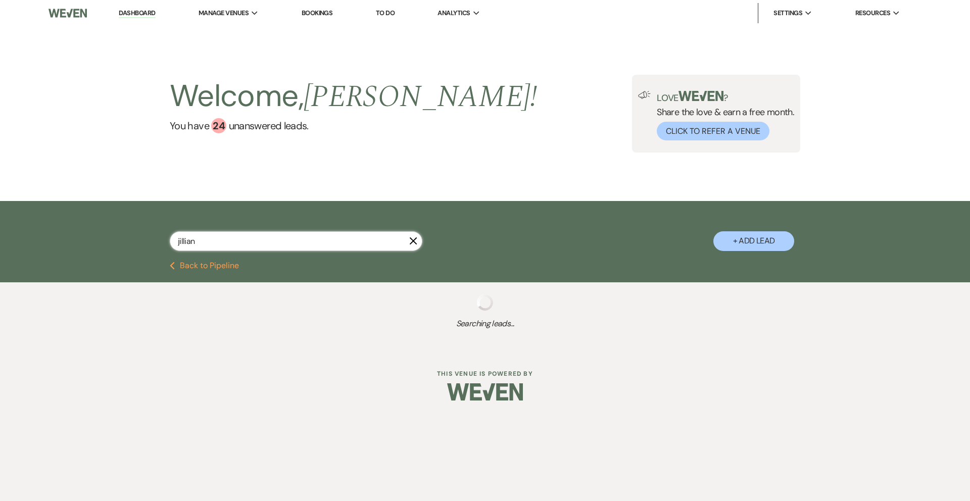
select select "5"
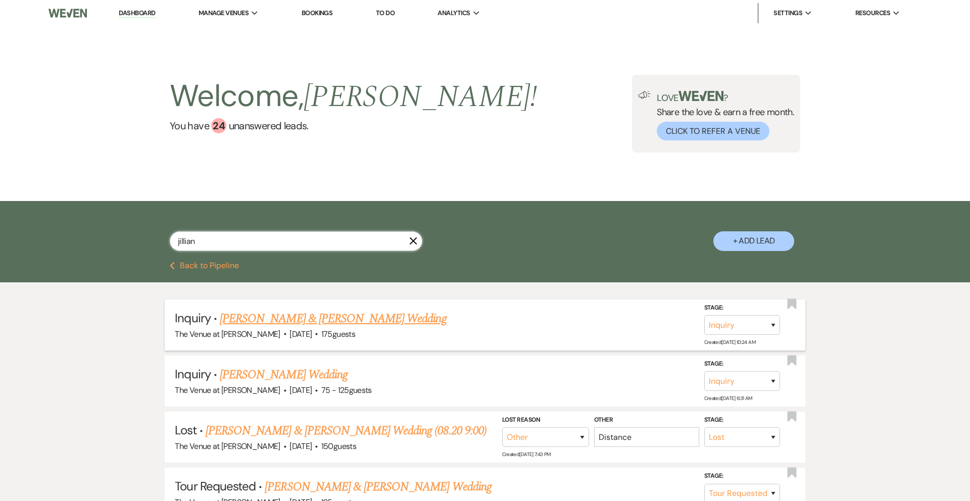
type input "jillian"
click at [250, 320] on link "[PERSON_NAME] & [PERSON_NAME] Wedding" at bounding box center [333, 319] width 226 height 18
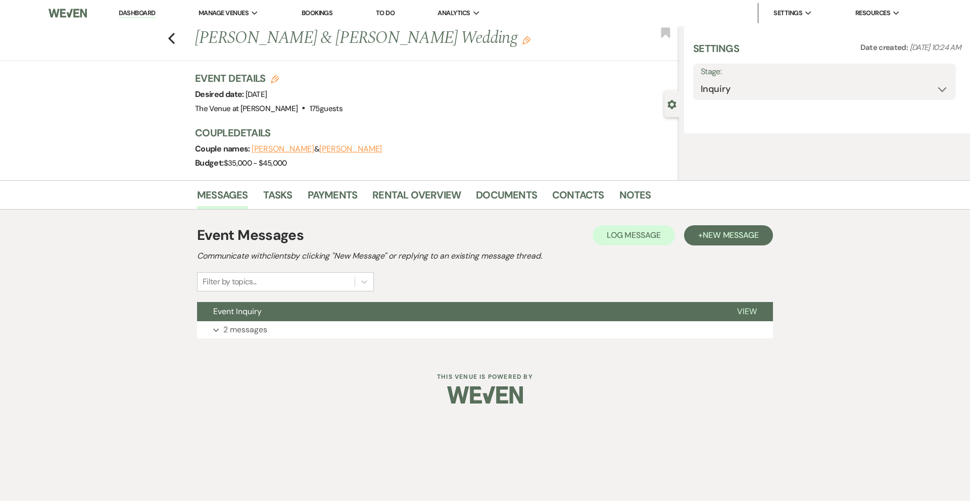
select select "5"
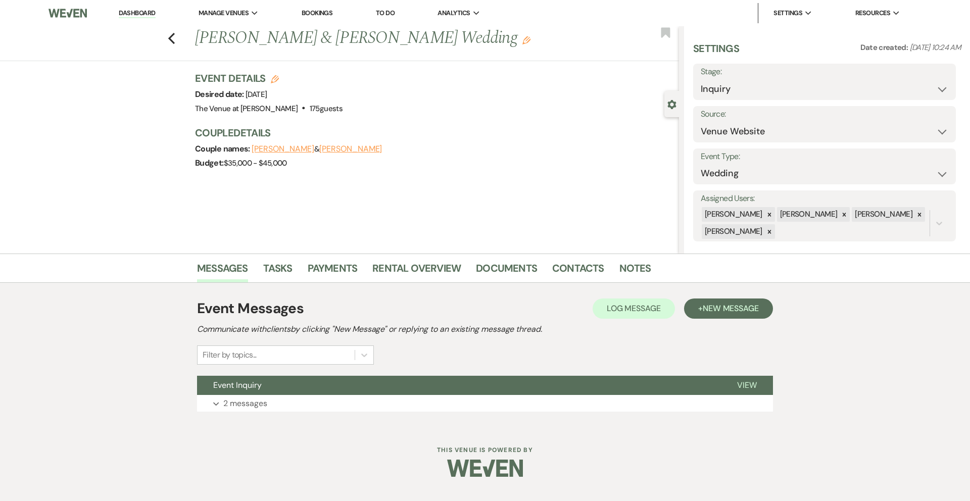
select select "8"
select select "1"
select select "2"
select select "8"
select select "5"
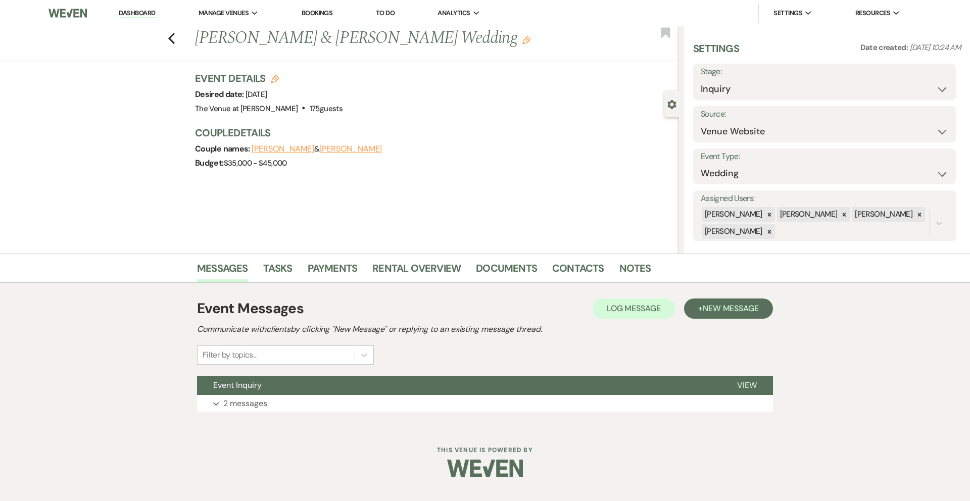
select select "8"
select select "4"
select select "8"
select select "5"
select select "8"
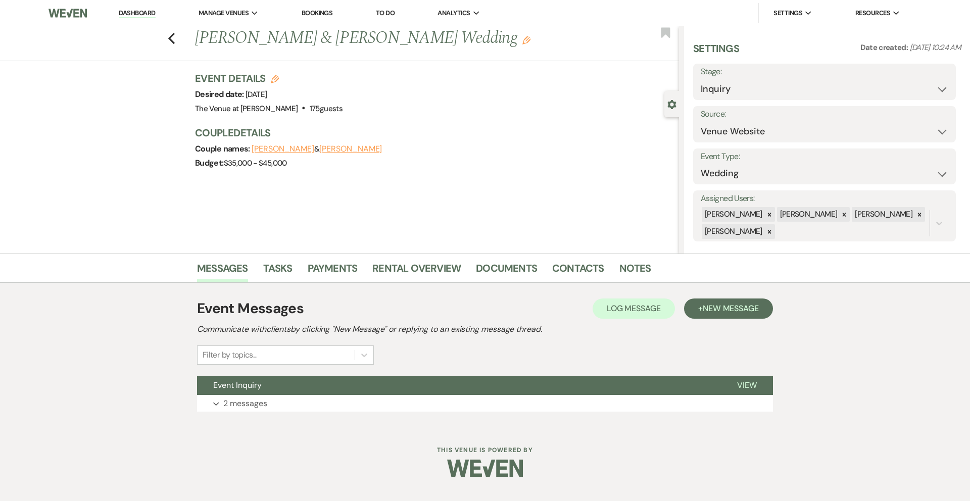
select select "5"
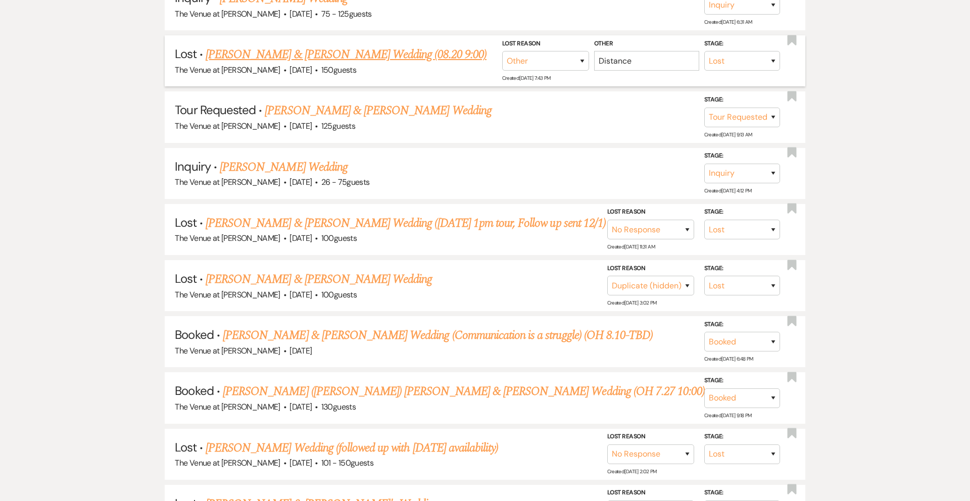
scroll to position [399, 0]
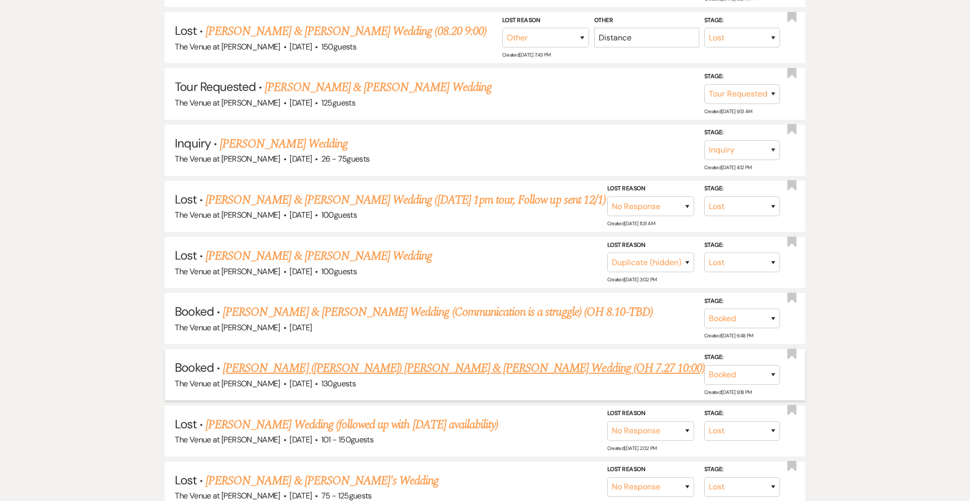
click at [274, 374] on link "[PERSON_NAME] ([PERSON_NAME]) [PERSON_NAME] & [PERSON_NAME] Wedding (OH 7.27 10…" at bounding box center [464, 368] width 482 height 18
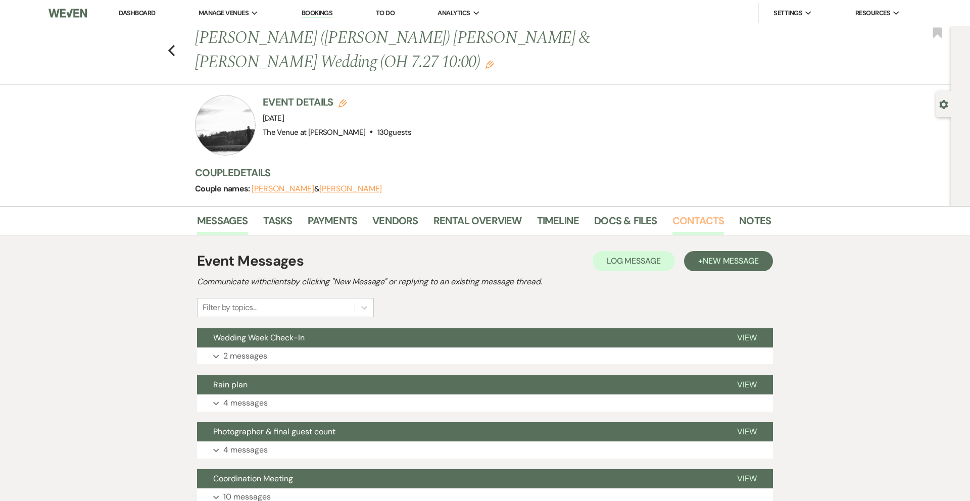
click at [687, 213] on link "Contacts" at bounding box center [698, 224] width 52 height 22
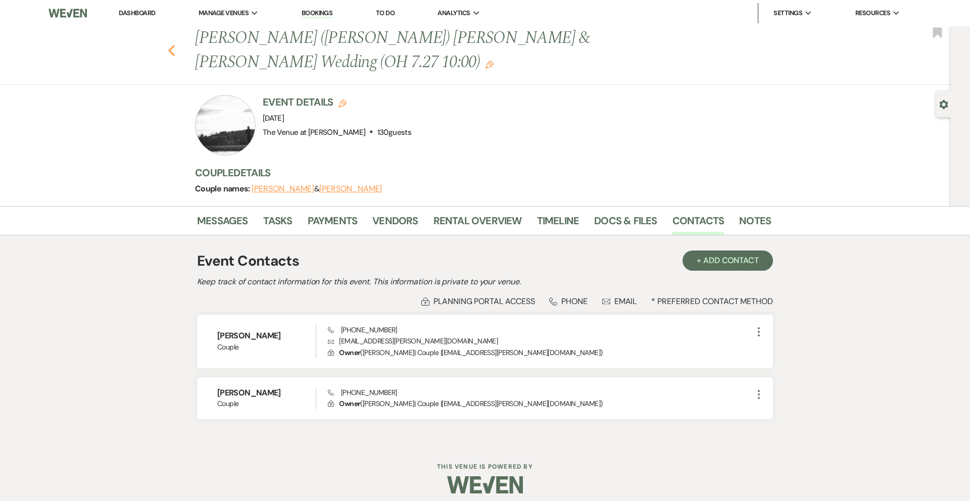
click at [171, 45] on use "button" at bounding box center [171, 50] width 7 height 11
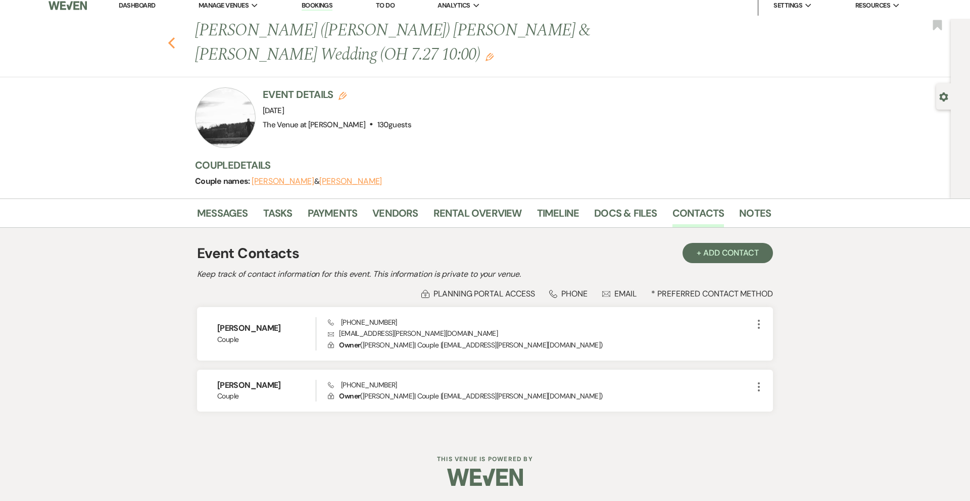
select select "8"
select select "1"
select select "2"
select select "8"
select select "5"
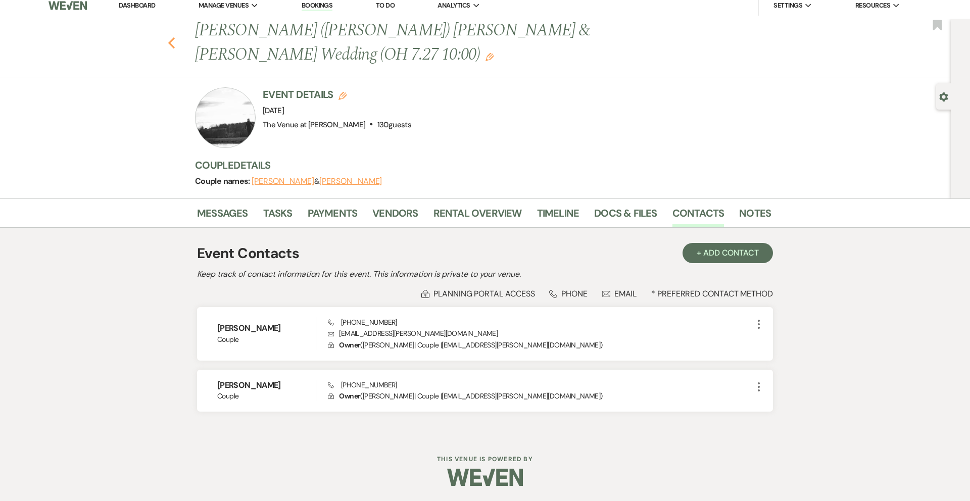
select select "8"
select select "4"
select select "8"
select select "5"
select select "8"
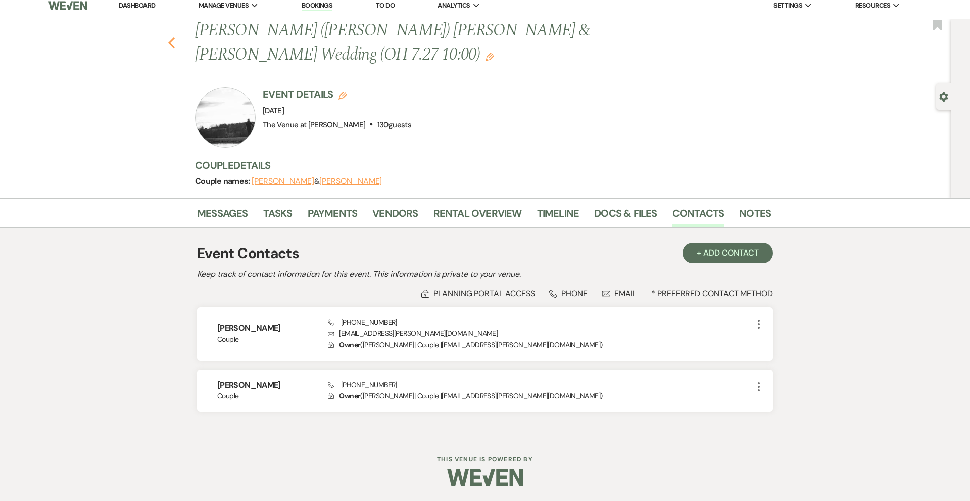
select select "5"
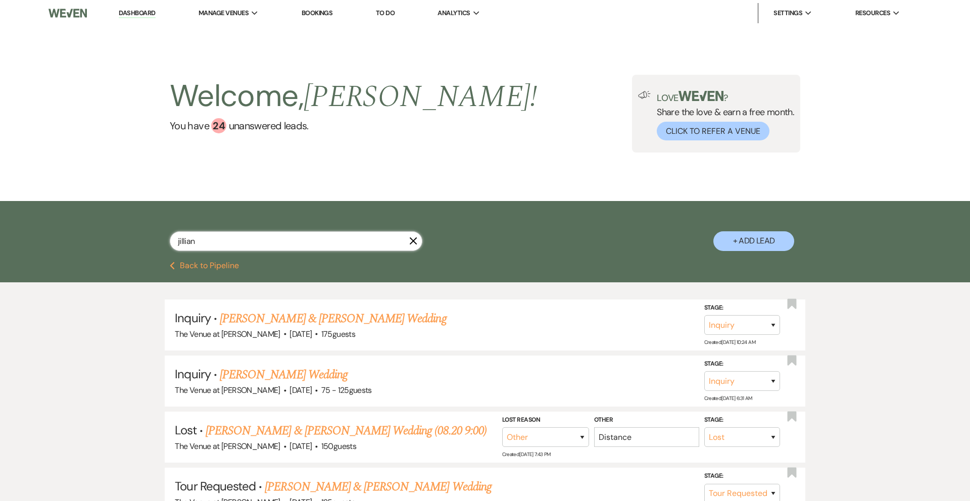
click at [201, 244] on input "jillian" at bounding box center [296, 241] width 252 height 20
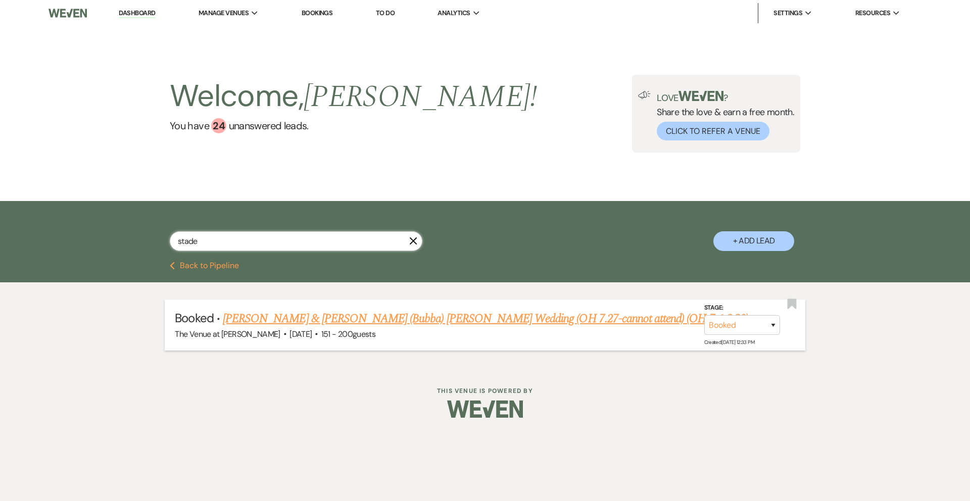
type input "stade"
click at [264, 322] on link "[PERSON_NAME] & [PERSON_NAME] (Bubba) [PERSON_NAME] Wedding (OH 7.27-cannot att…" at bounding box center [485, 319] width 525 height 18
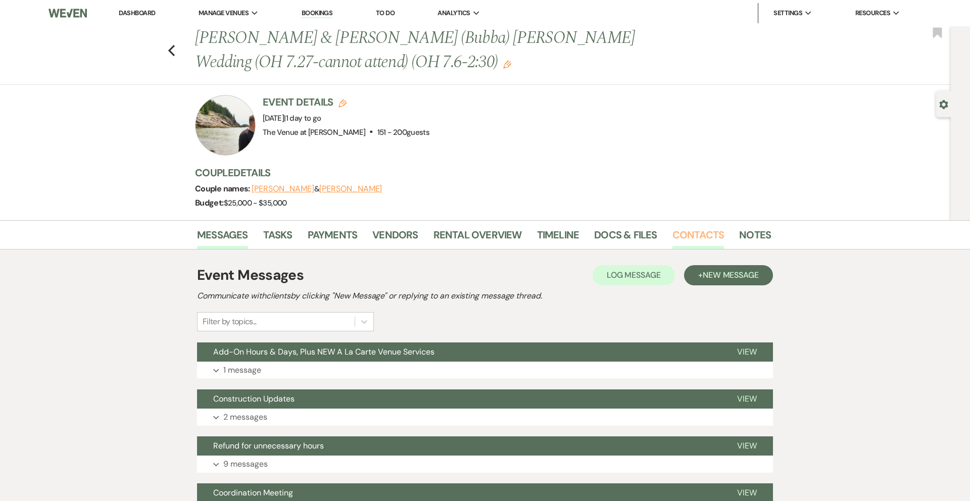
click at [693, 232] on link "Contacts" at bounding box center [698, 238] width 52 height 22
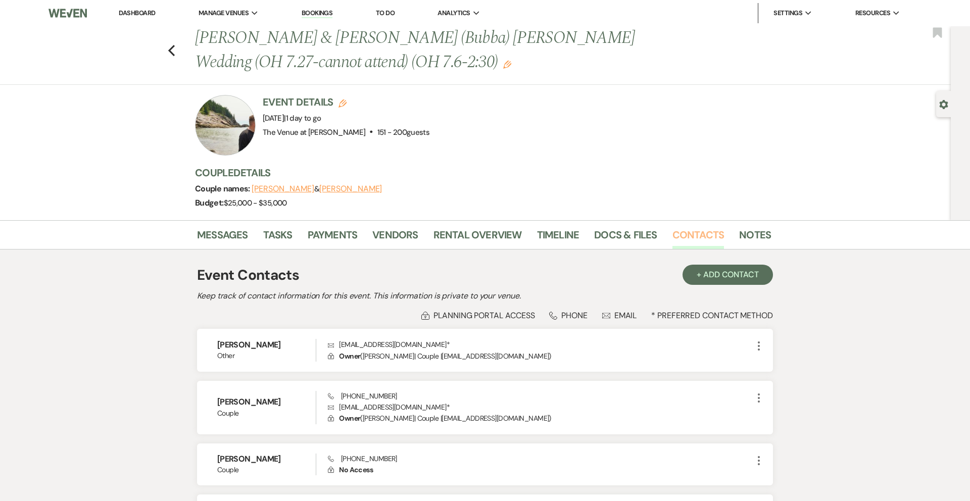
click at [679, 236] on link "Contacts" at bounding box center [698, 238] width 52 height 22
click at [175, 47] on icon "Previous" at bounding box center [172, 50] width 8 height 12
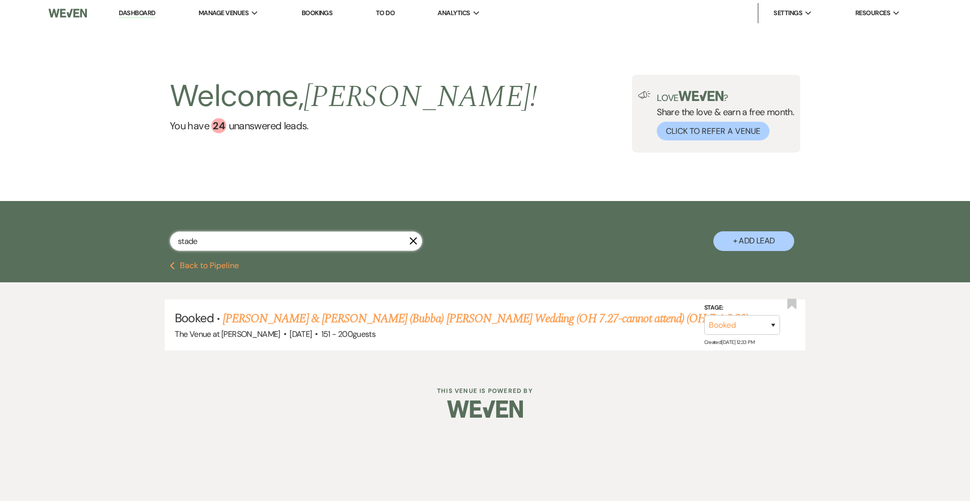
click at [200, 237] on input "stade" at bounding box center [296, 241] width 252 height 20
type input "[PERSON_NAME]"
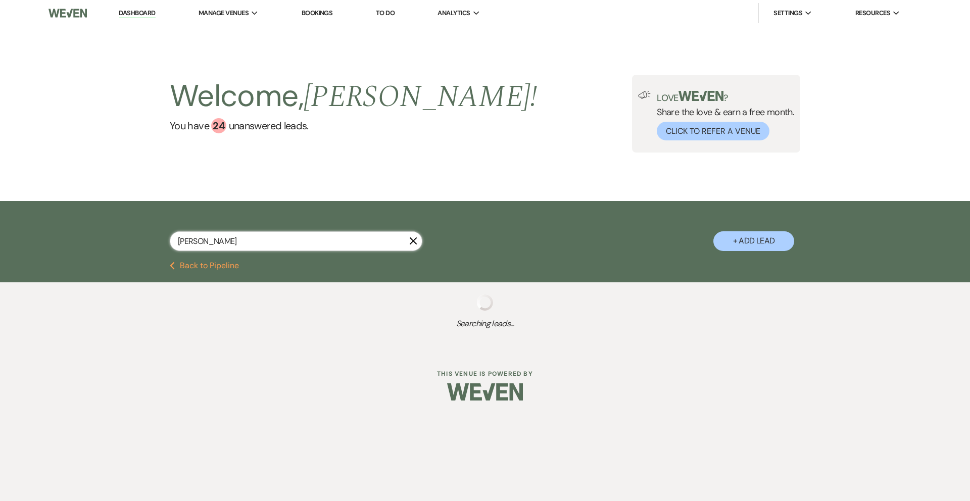
select select "2"
select select "8"
select select "5"
select select "8"
select select "3"
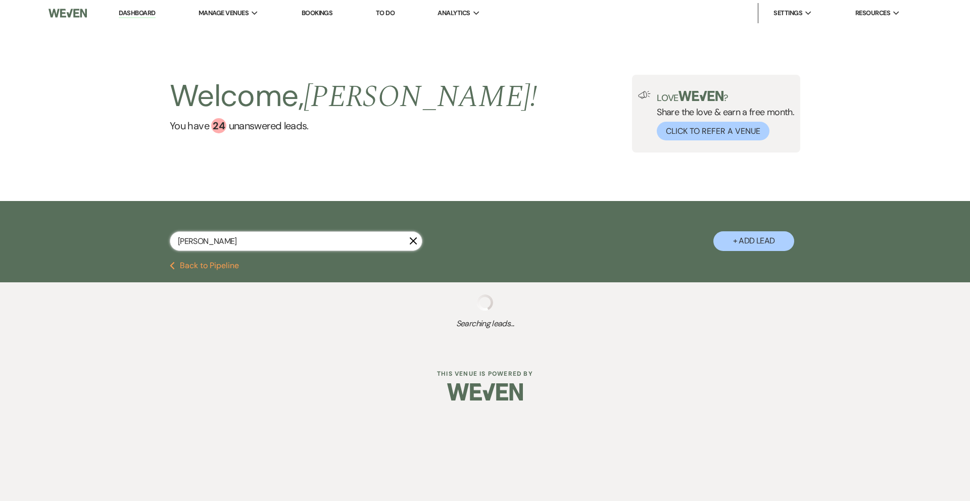
select select "8"
select select "5"
select select "8"
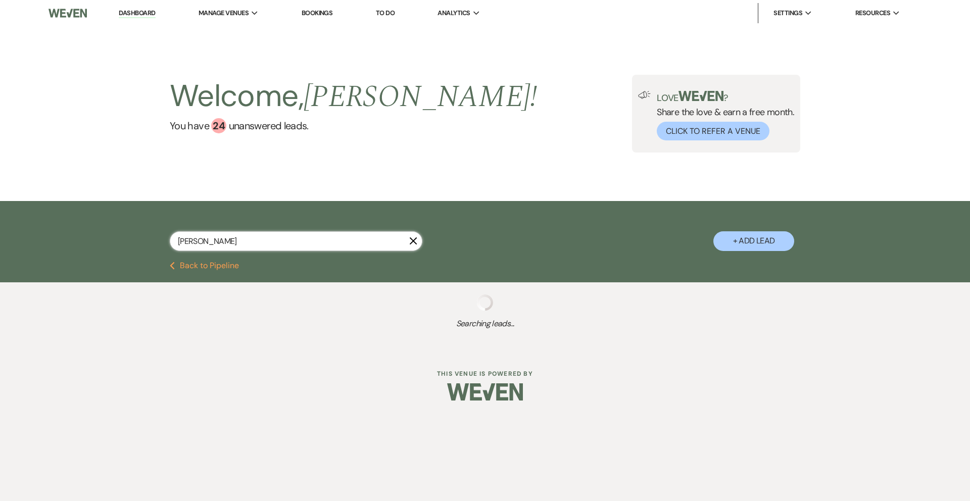
select select "10"
select select "8"
select select "5"
select select "8"
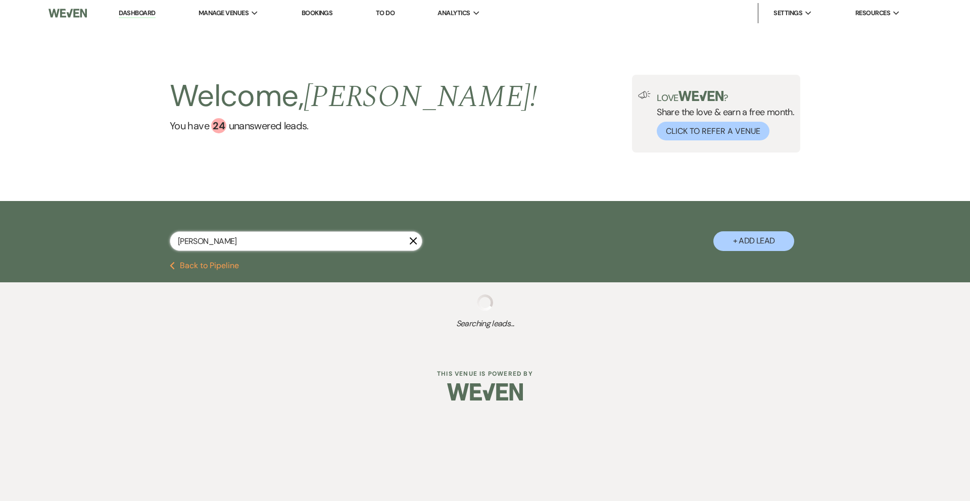
select select "8"
select select "5"
select select "8"
select select "4"
select select "8"
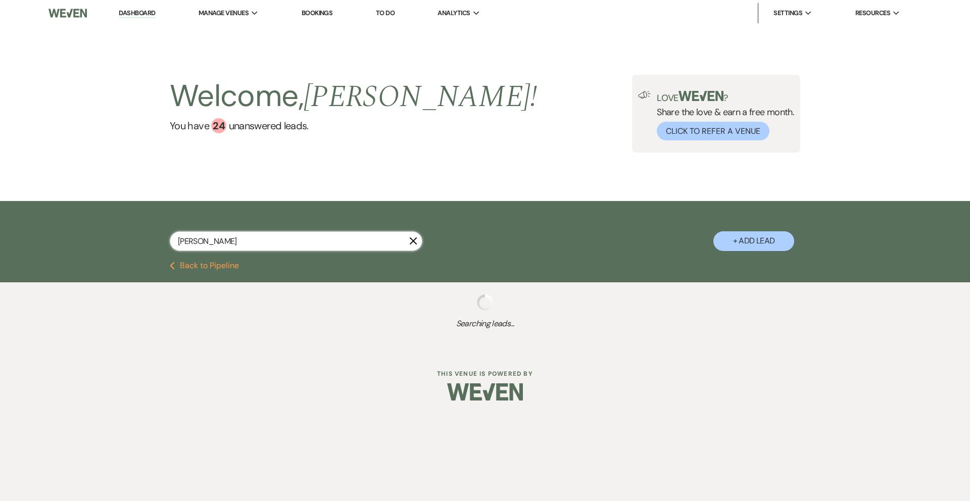
select select "5"
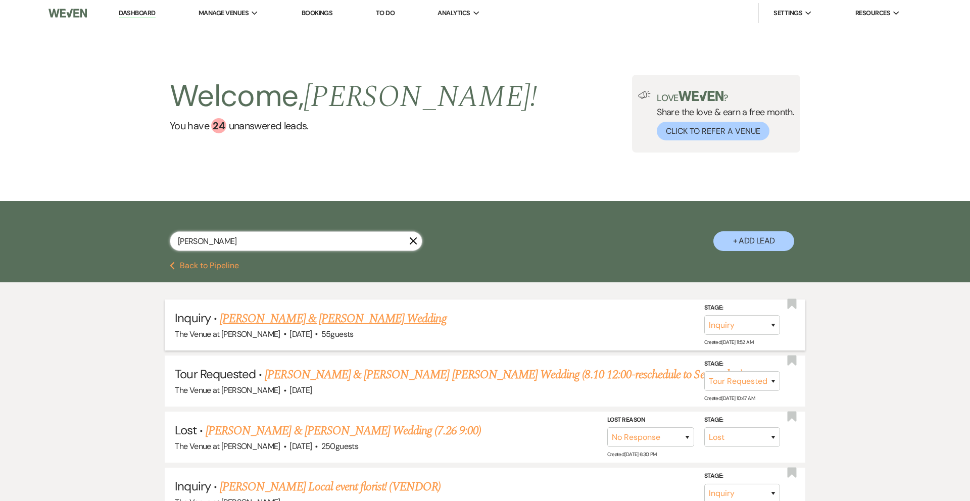
type input "[PERSON_NAME]"
click at [279, 315] on link "[PERSON_NAME] & [PERSON_NAME] Wedding" at bounding box center [333, 319] width 226 height 18
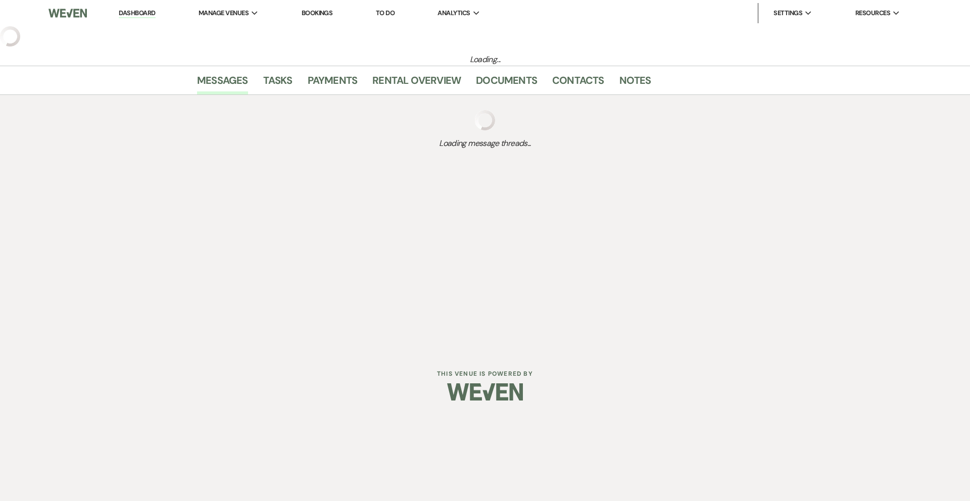
select select "5"
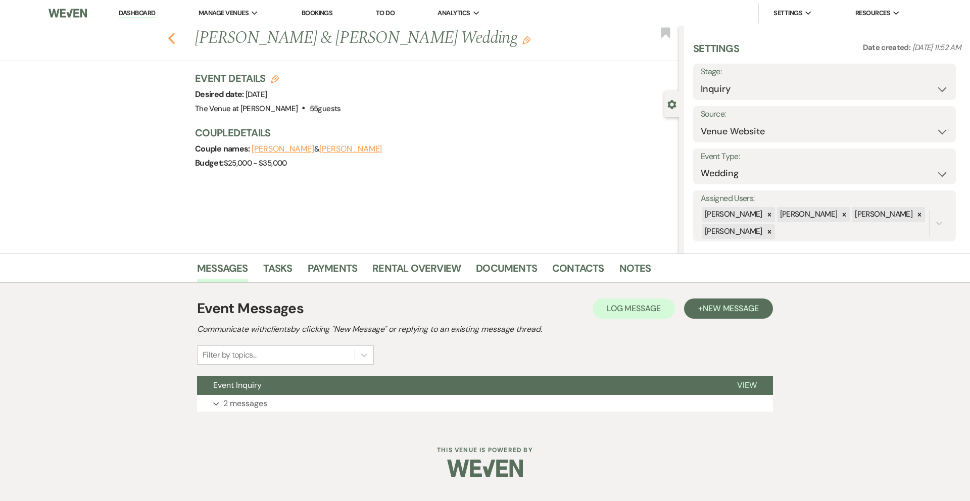
click at [168, 35] on icon "Previous" at bounding box center [172, 38] width 8 height 12
select select "2"
select select "8"
select select "5"
select select "8"
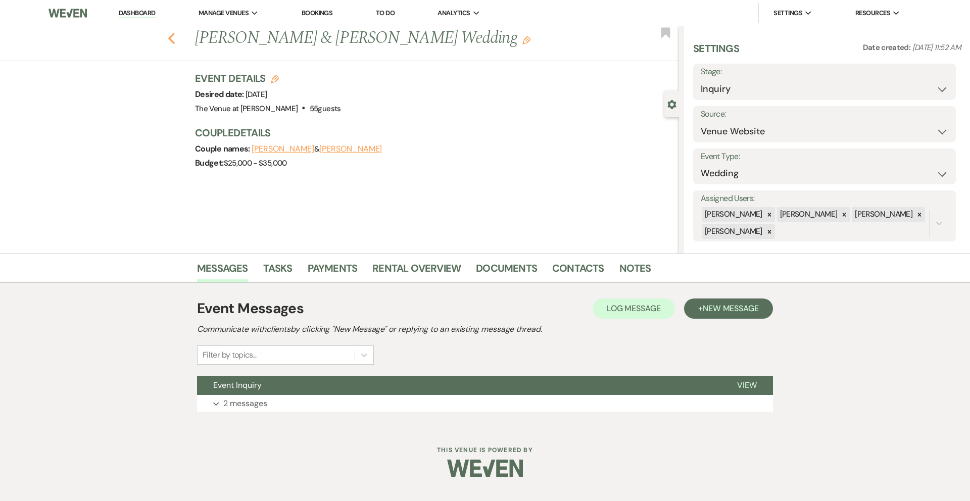
select select "3"
select select "8"
select select "5"
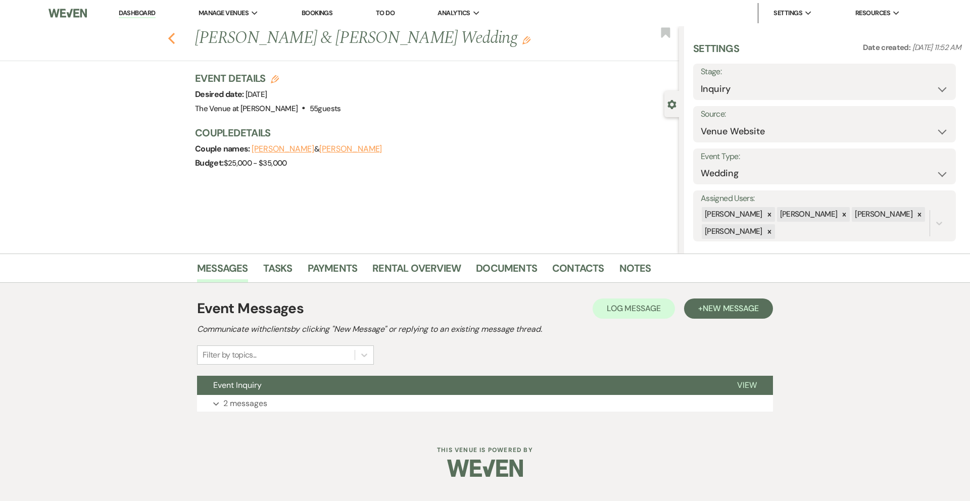
select select "8"
select select "10"
select select "8"
select select "5"
select select "8"
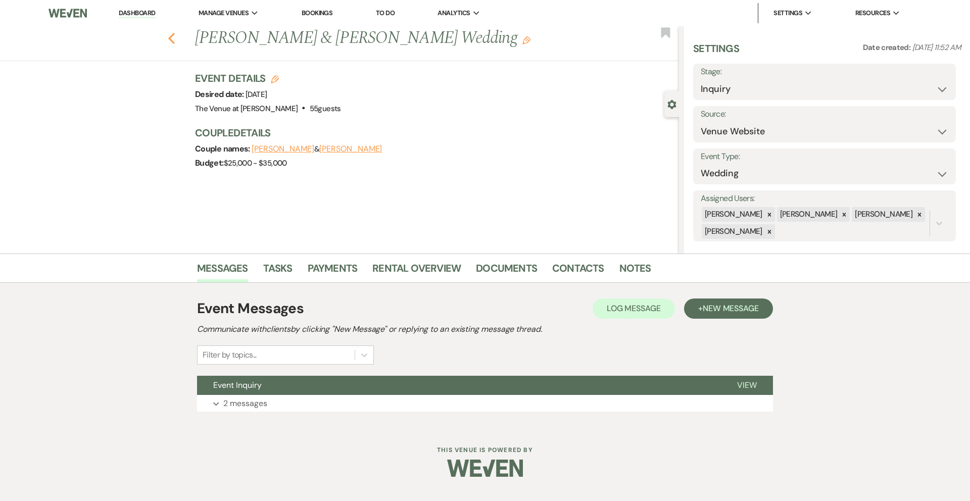
select select "8"
select select "5"
select select "8"
select select "4"
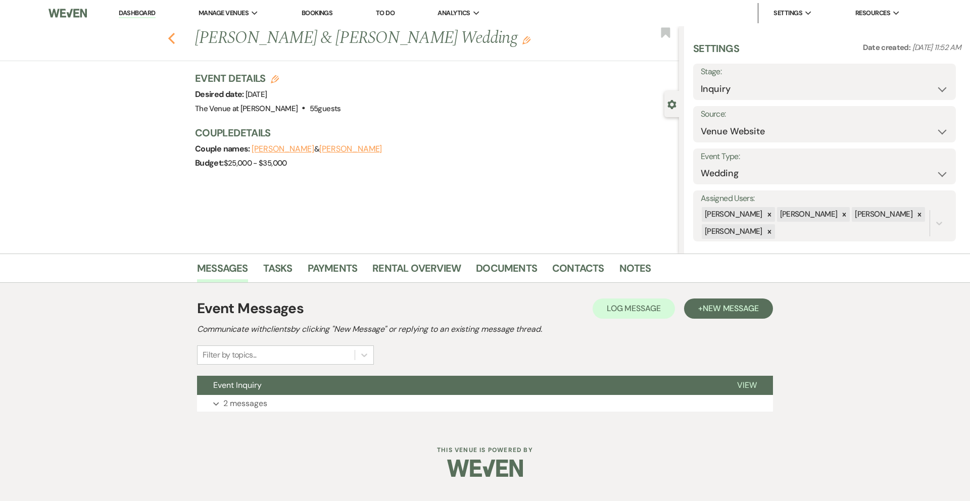
select select "8"
select select "5"
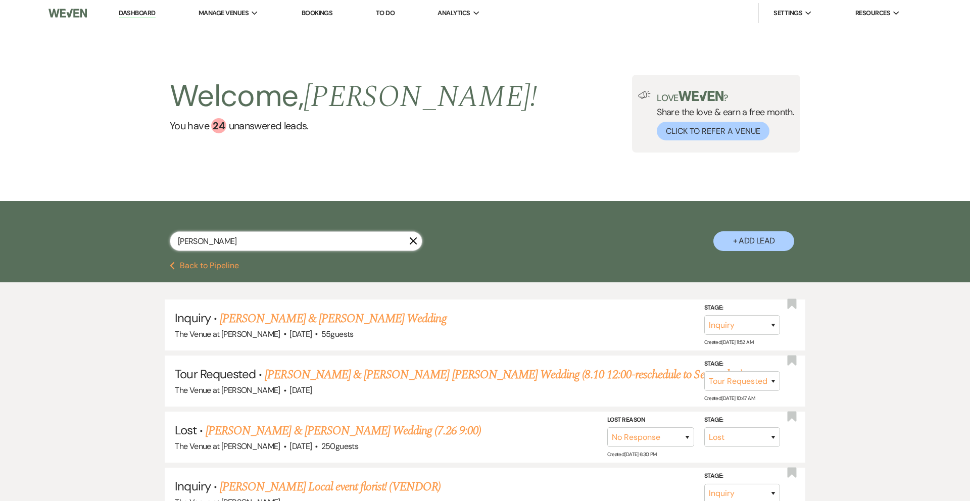
click at [220, 239] on input "[PERSON_NAME]" at bounding box center [296, 241] width 252 height 20
click at [219, 241] on input "[PERSON_NAME]" at bounding box center [296, 241] width 252 height 20
click at [219, 240] on input "[PERSON_NAME]" at bounding box center [296, 241] width 252 height 20
click at [227, 244] on input "[PERSON_NAME]" at bounding box center [296, 241] width 252 height 20
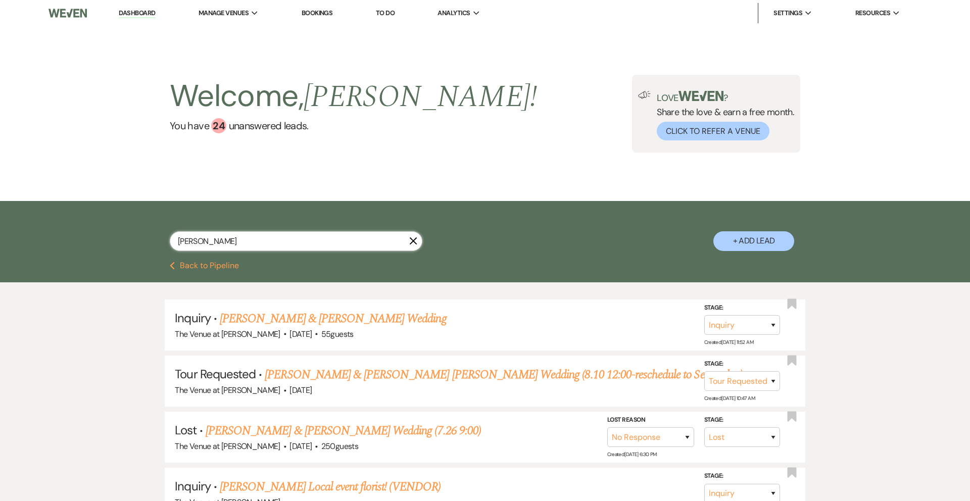
click at [227, 243] on input "[PERSON_NAME]" at bounding box center [296, 241] width 252 height 20
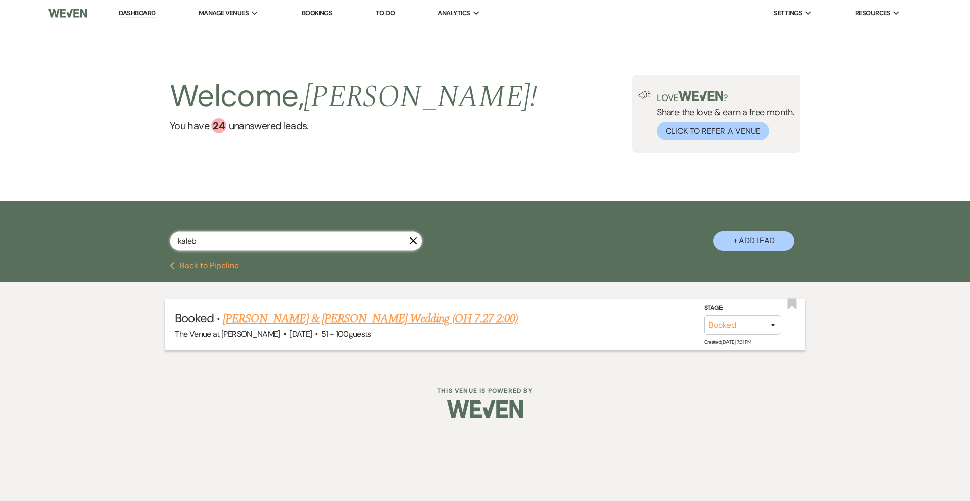
type input "kaleb"
click at [299, 320] on link "[PERSON_NAME] & [PERSON_NAME] Wedding (OH 7.27 2:00)" at bounding box center [370, 319] width 295 height 18
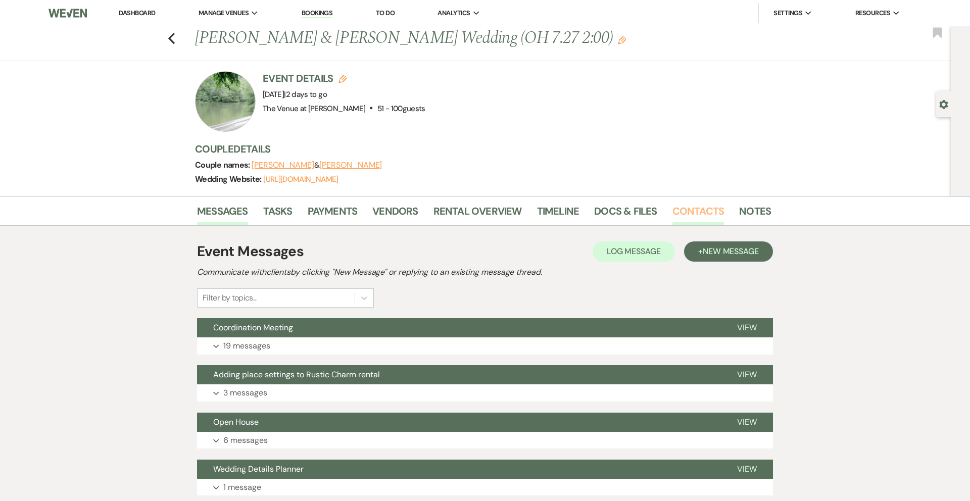
click at [677, 214] on link "Contacts" at bounding box center [698, 214] width 52 height 22
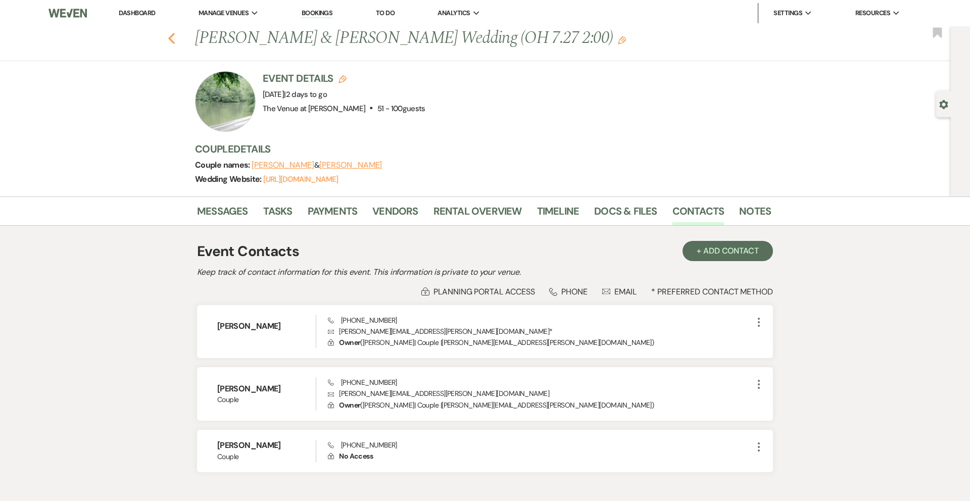
click at [168, 34] on icon "Previous" at bounding box center [172, 38] width 8 height 12
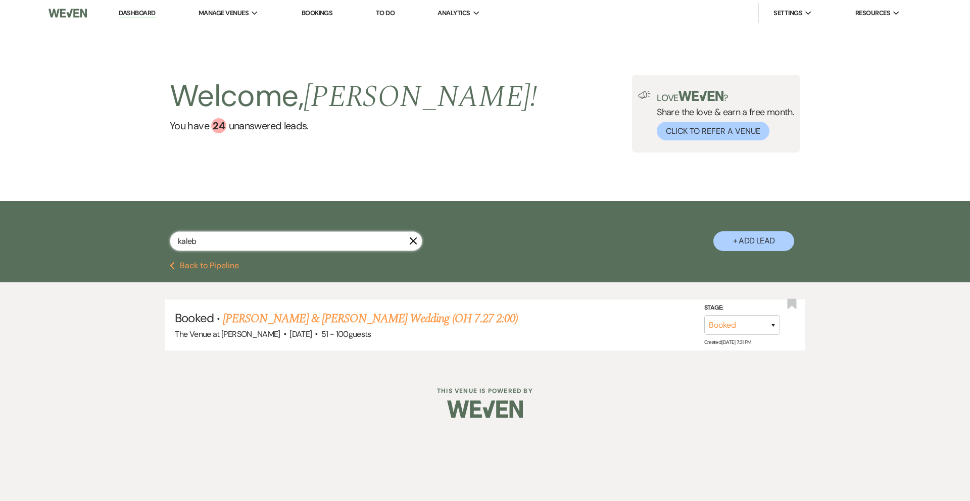
click at [206, 237] on input "kaleb" at bounding box center [296, 241] width 252 height 20
type input "percival"
click at [257, 325] on link "[PERSON_NAME] & [PERSON_NAME] Wedding" at bounding box center [336, 319] width 226 height 18
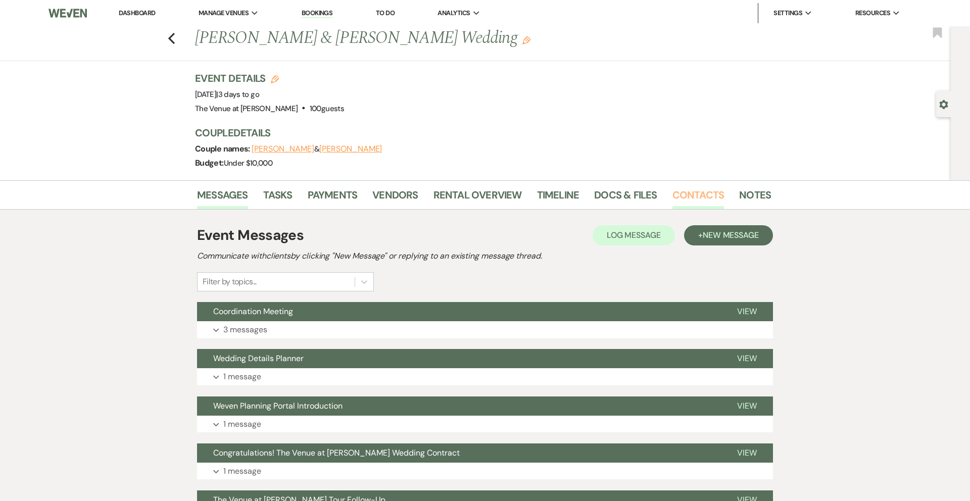
click at [681, 191] on link "Contacts" at bounding box center [698, 198] width 52 height 22
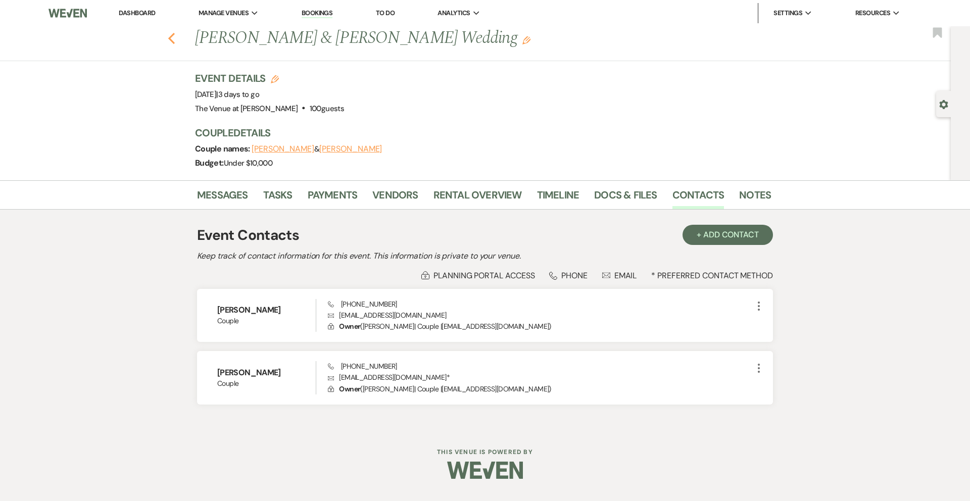
click at [173, 37] on icon "Previous" at bounding box center [172, 38] width 8 height 12
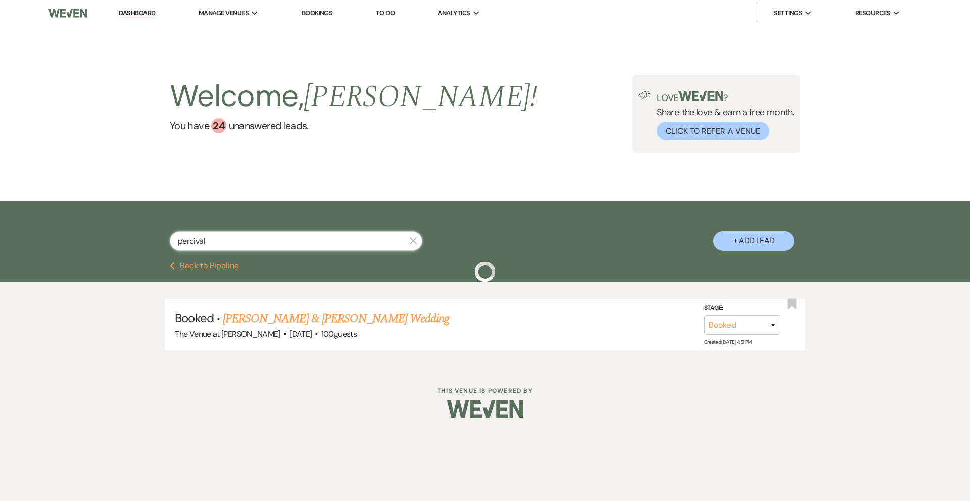
click at [238, 242] on input "percival" at bounding box center [296, 241] width 252 height 20
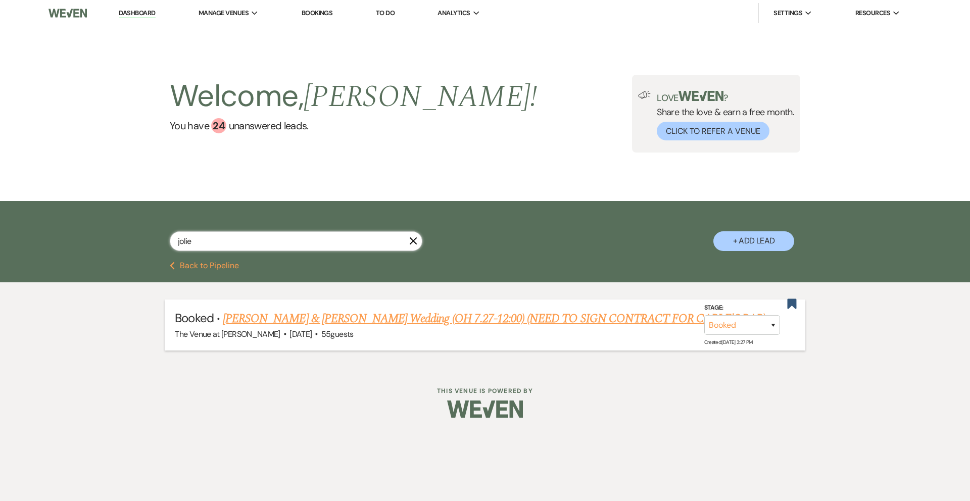
type input "jolie"
click at [330, 322] on link "[PERSON_NAME] & [PERSON_NAME] Wedding (OH 7.27-12:00) (NEED TO SIGN CONTRACT FO…" at bounding box center [494, 319] width 542 height 18
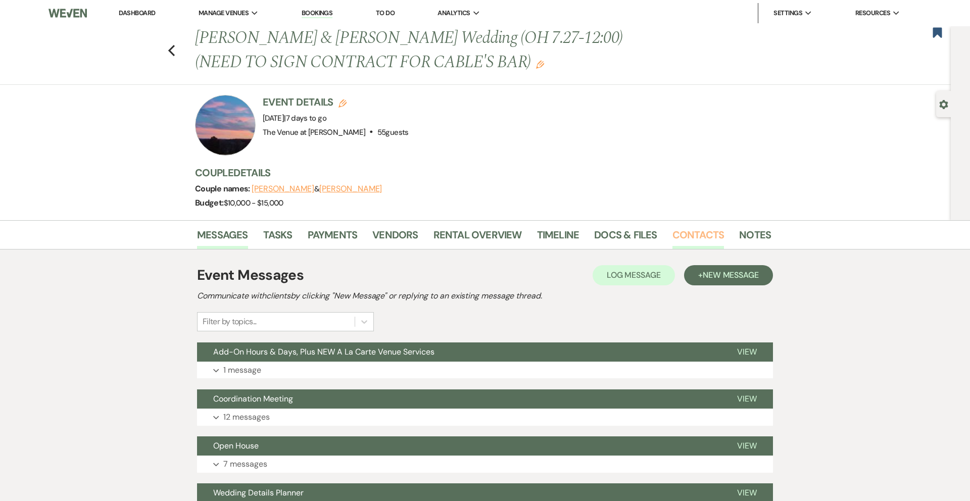
click at [703, 231] on link "Contacts" at bounding box center [698, 238] width 52 height 22
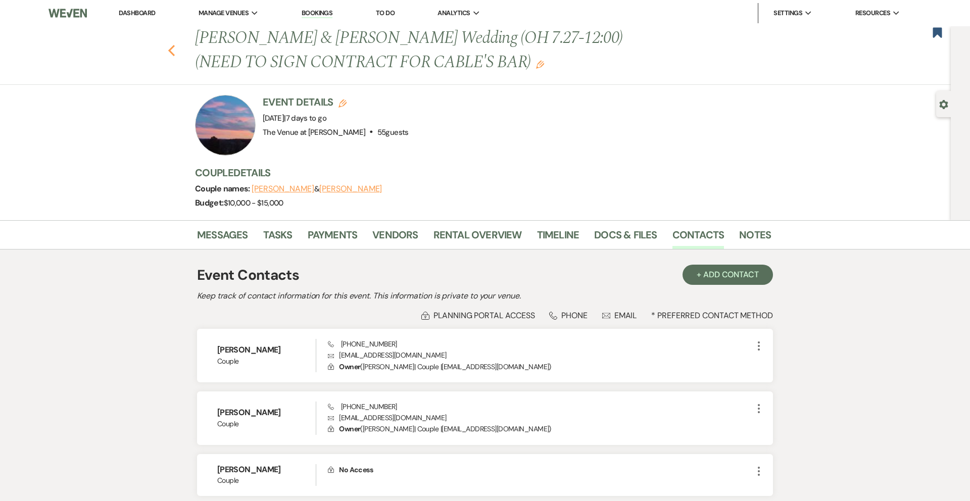
click at [172, 51] on icon "Previous" at bounding box center [172, 50] width 8 height 12
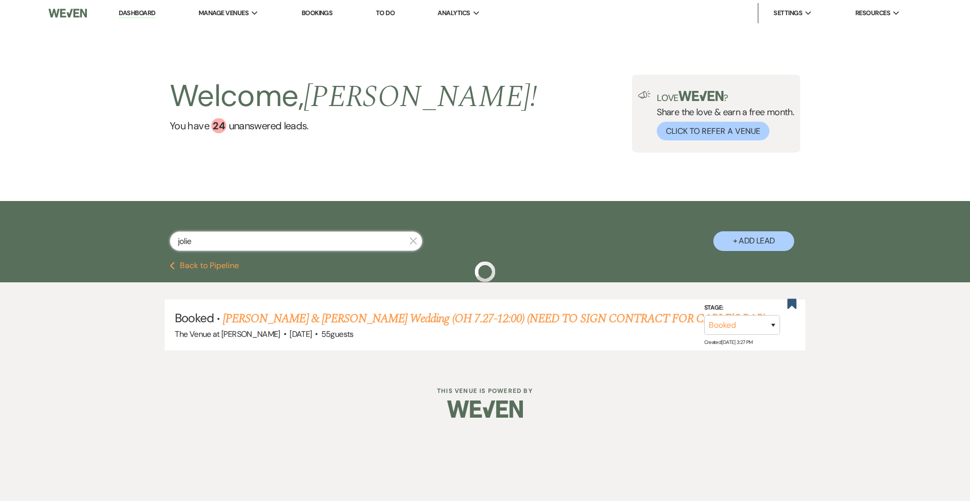
click at [215, 239] on input "jolie" at bounding box center [296, 241] width 252 height 20
type input "[PERSON_NAME]"
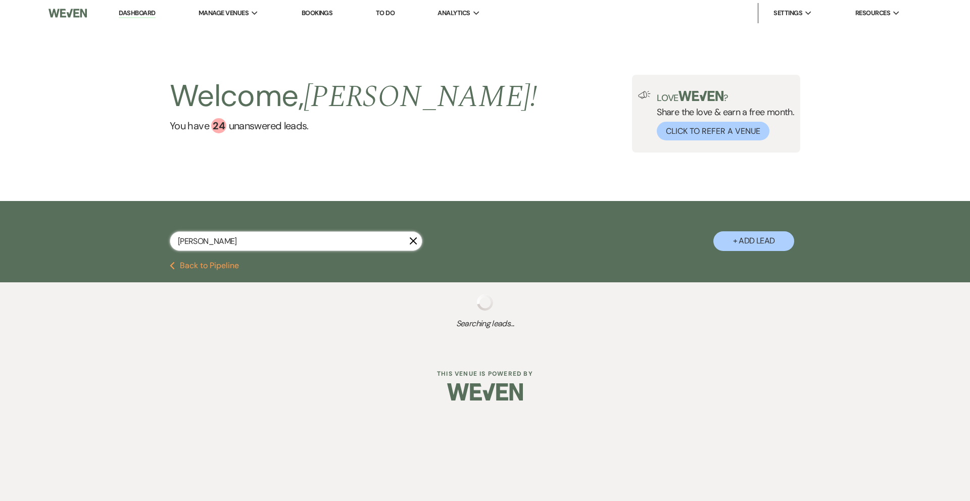
select select "8"
select select "5"
select select "8"
select select "4"
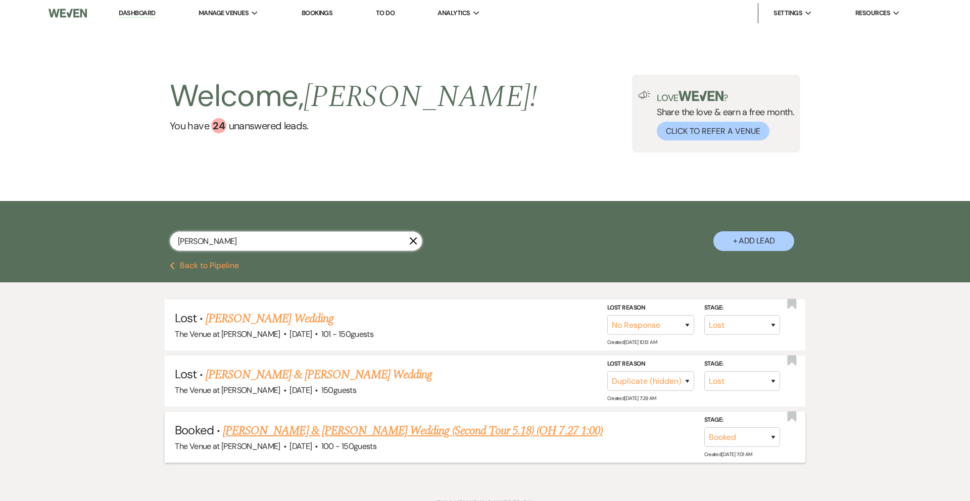
type input "[PERSON_NAME]"
click at [284, 430] on link "[PERSON_NAME] & [PERSON_NAME] Wedding (Second Tour 5.18) (OH 7.27 1:00)" at bounding box center [413, 431] width 380 height 18
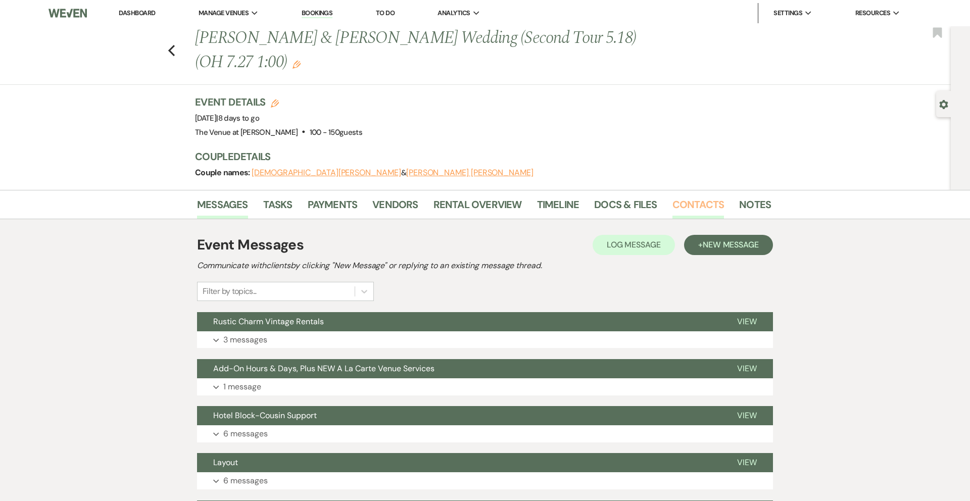
click at [699, 205] on link "Contacts" at bounding box center [698, 207] width 52 height 22
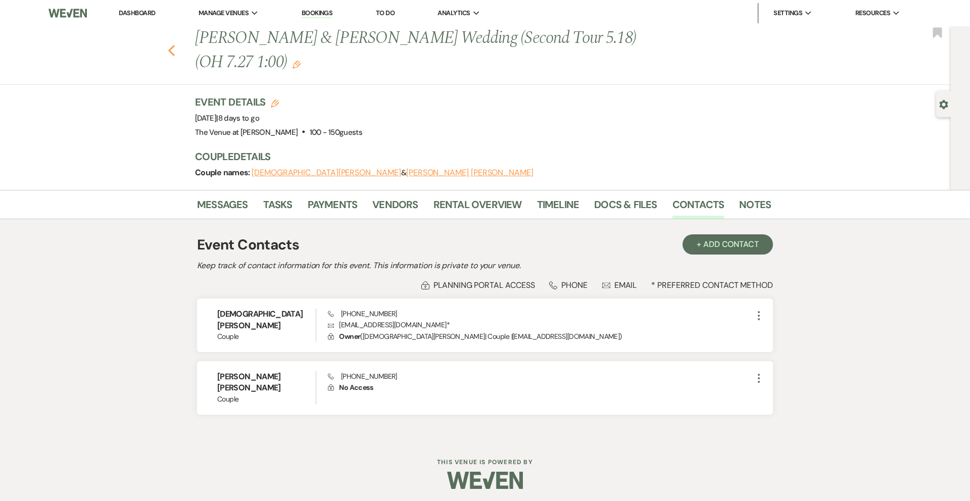
click at [170, 50] on use "button" at bounding box center [171, 50] width 7 height 11
select select "8"
select select "5"
select select "8"
select select "4"
